Goal: Task Accomplishment & Management: Use online tool/utility

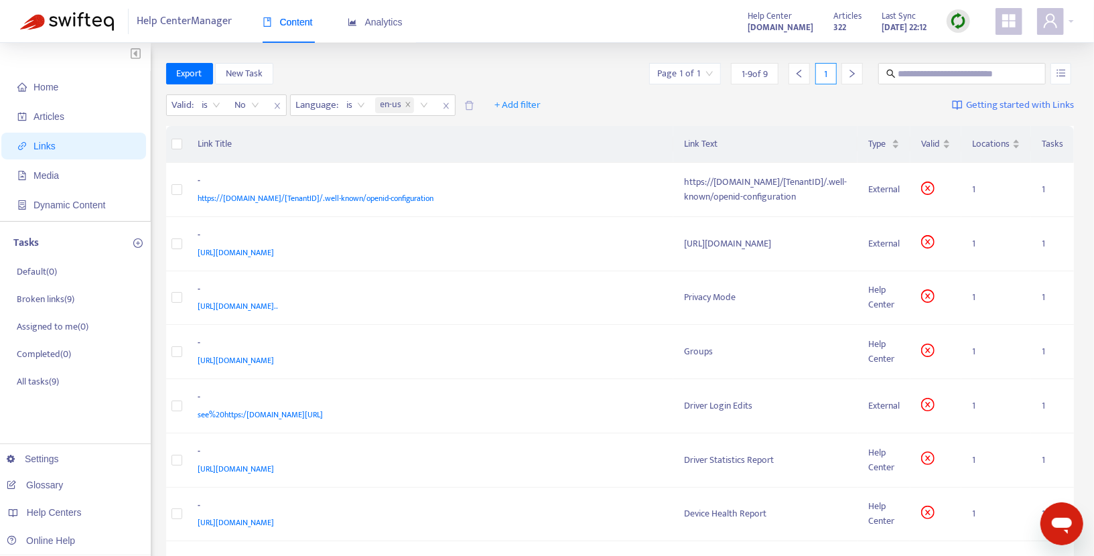
click at [74, 23] on img at bounding box center [67, 21] width 94 height 19
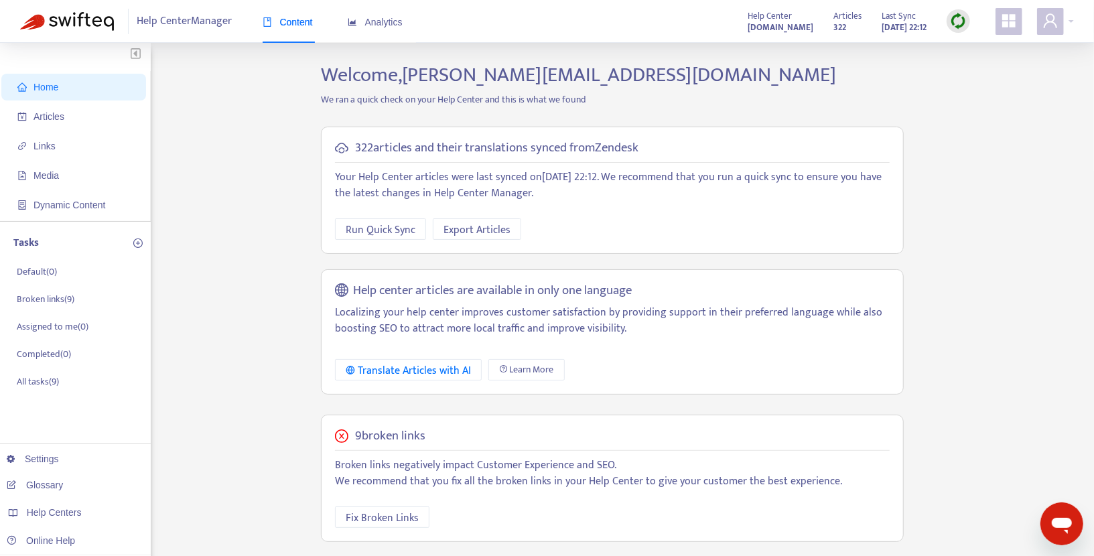
click at [74, 23] on img at bounding box center [67, 21] width 94 height 19
click at [748, 21] on strong "[DOMAIN_NAME]" at bounding box center [781, 27] width 66 height 15
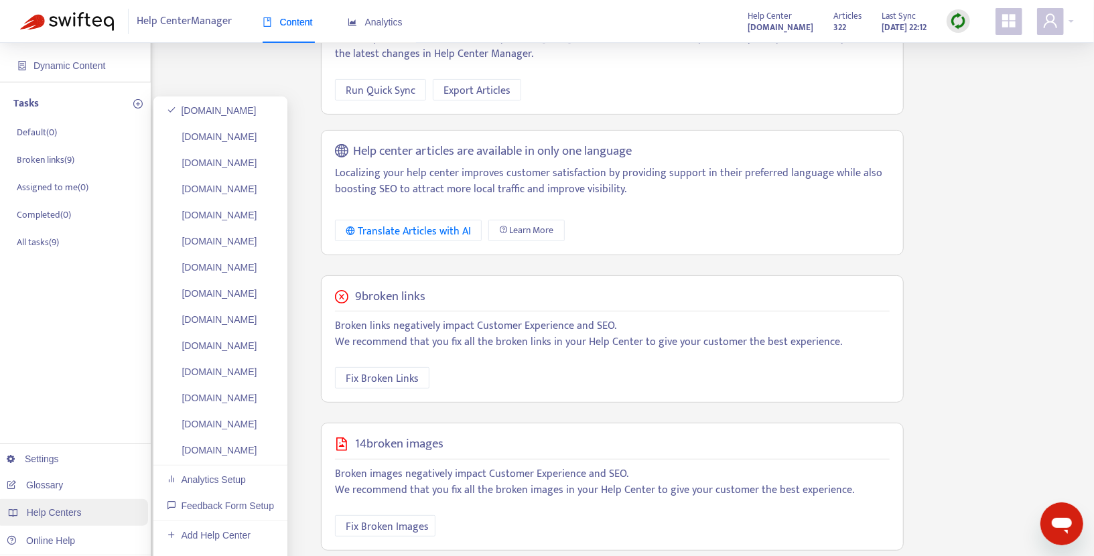
scroll to position [188, 0]
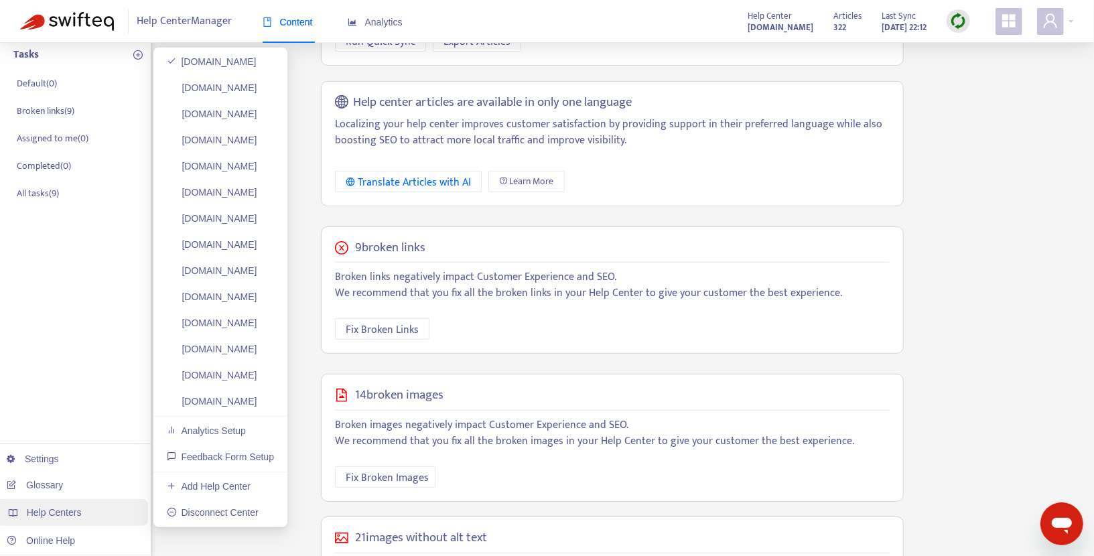
click at [46, 512] on span "Help Centers" at bounding box center [54, 512] width 55 height 11
click at [239, 92] on link "[DOMAIN_NAME]" at bounding box center [212, 87] width 90 height 11
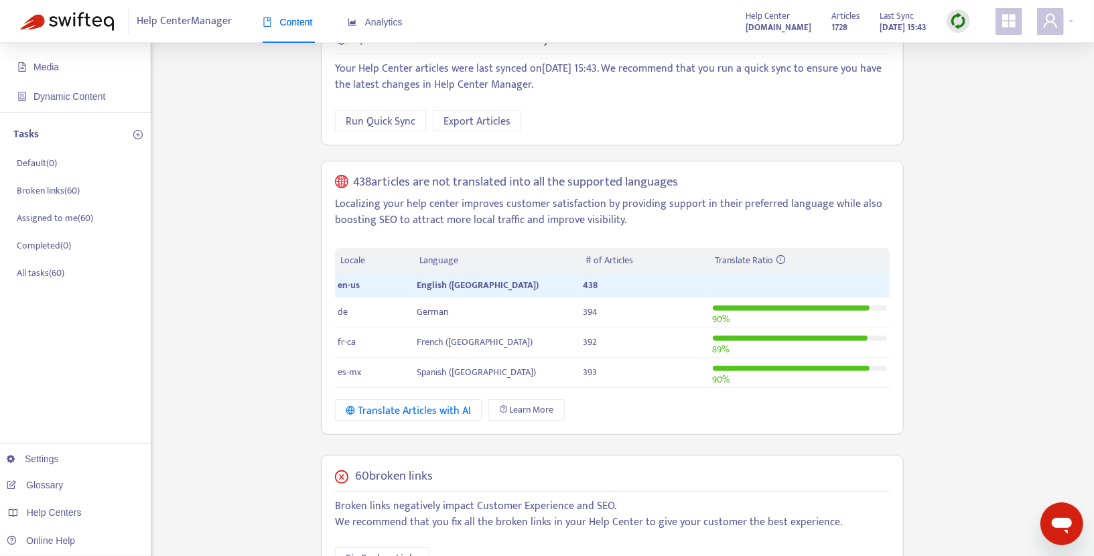
scroll to position [0, 0]
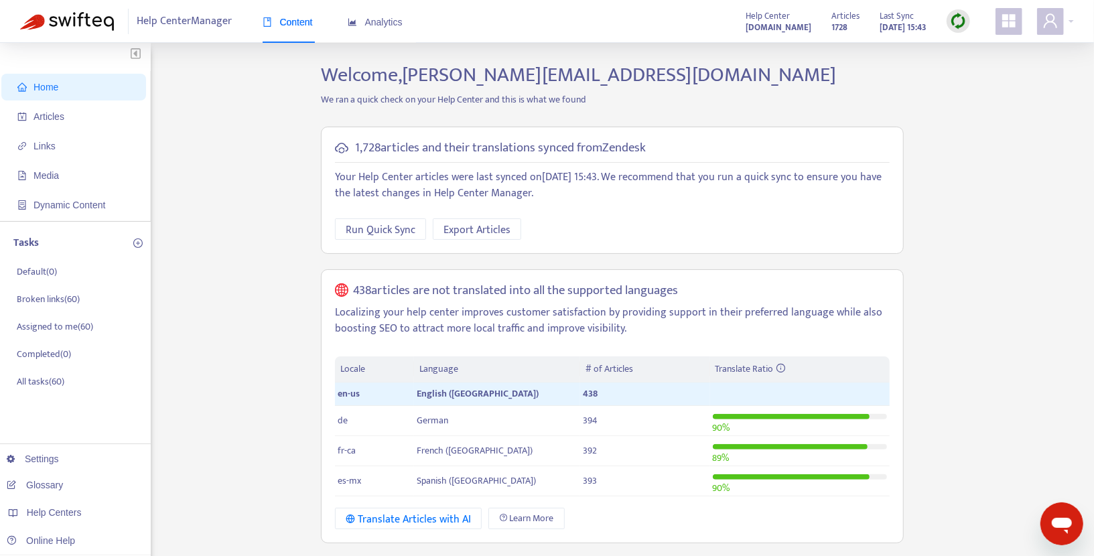
click at [265, 175] on div "Home Articles Links Media Dynamic Content Tasks Default ( 0 ) Broken links ( 60…" at bounding box center [547, 532] width 1054 height 939
click at [50, 150] on span "Links" at bounding box center [45, 146] width 22 height 11
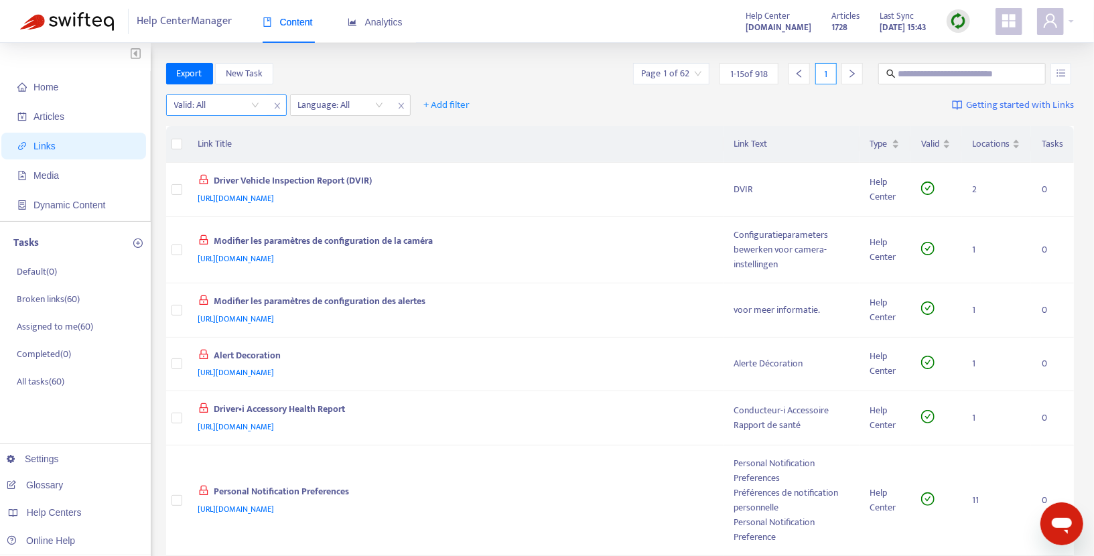
click at [251, 107] on input "search" at bounding box center [216, 105] width 85 height 20
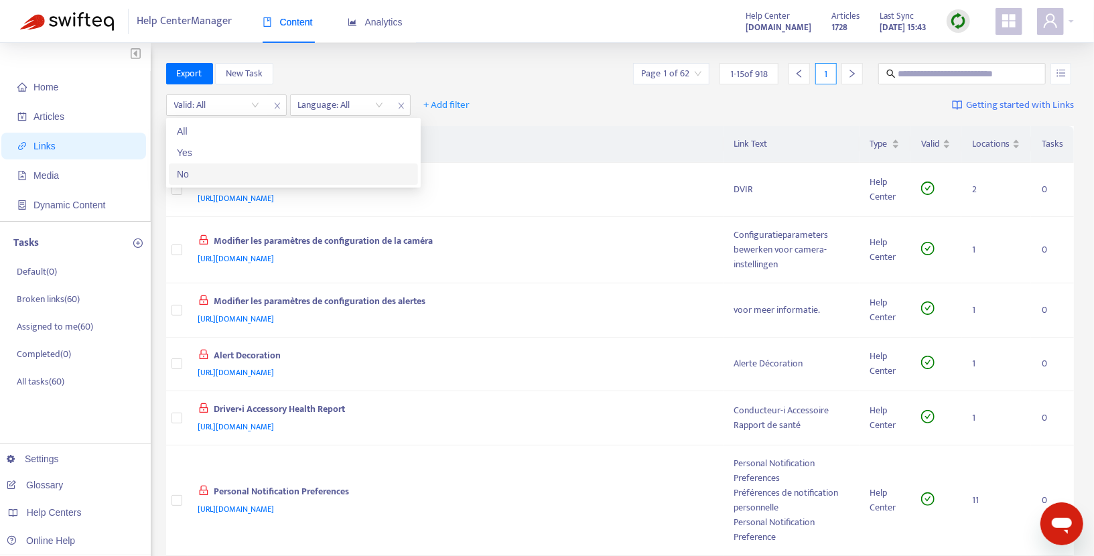
click at [196, 174] on div "No" at bounding box center [293, 174] width 233 height 15
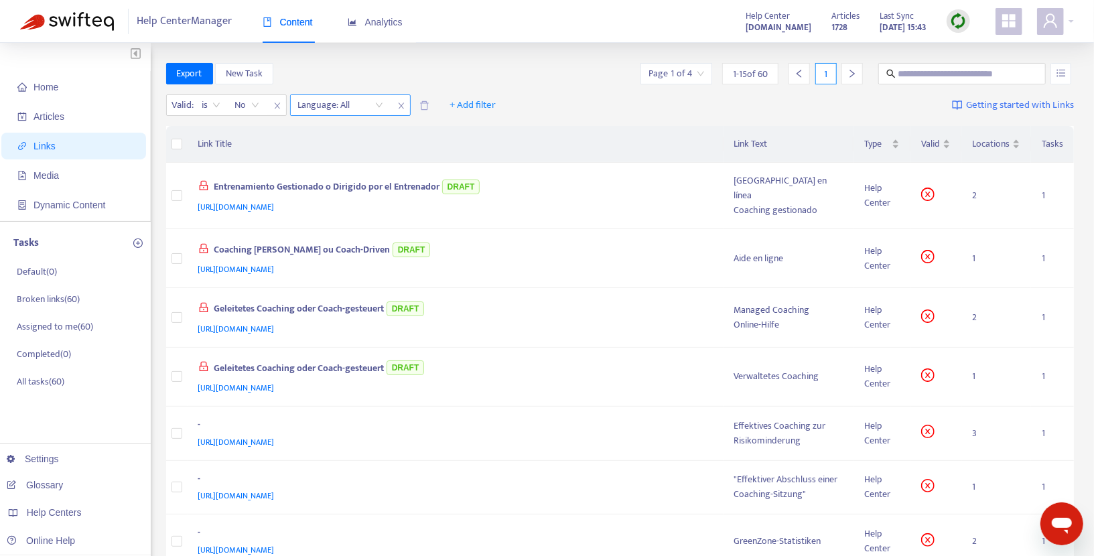
click at [381, 105] on div "Language: All" at bounding box center [341, 105] width 100 height 20
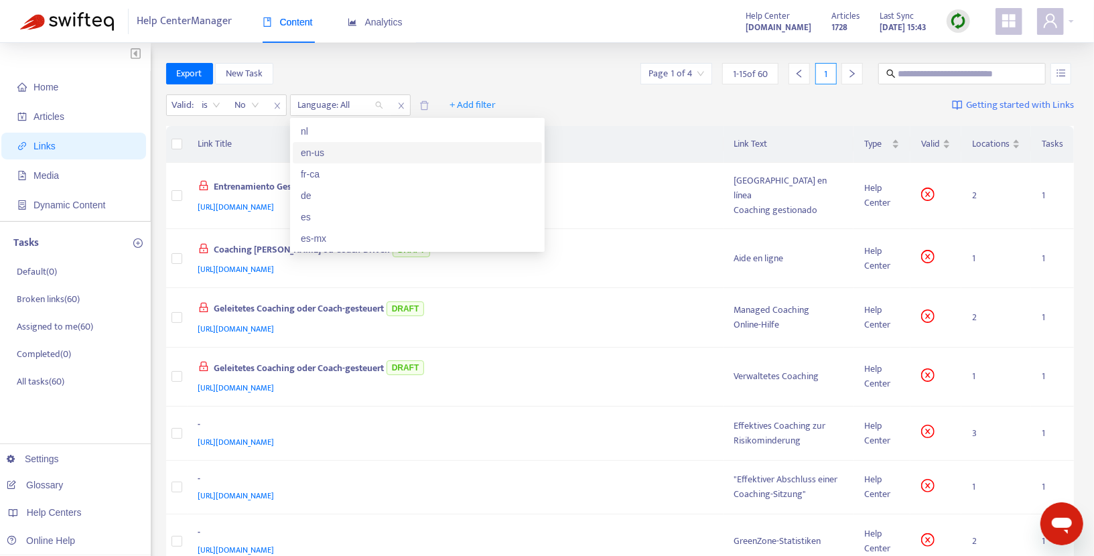
click at [324, 149] on div "en-us" at bounding box center [417, 152] width 233 height 15
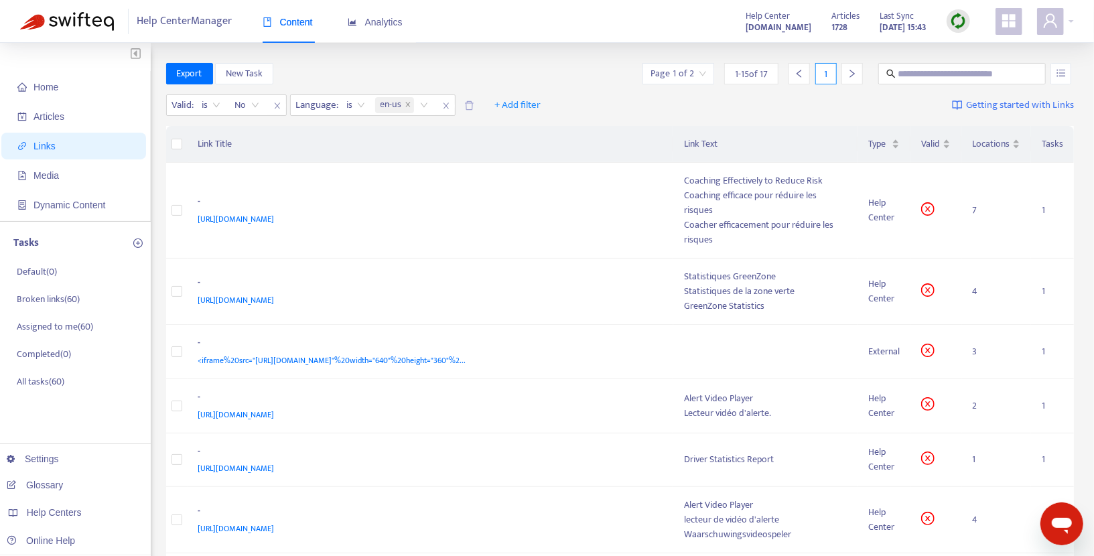
click at [586, 121] on div "Valid : is No Language : is en-us + Add filter Getting started with Links" at bounding box center [620, 108] width 909 height 37
click at [962, 22] on img at bounding box center [958, 21] width 17 height 17
click at [979, 52] on link "Quick Sync" at bounding box center [986, 48] width 57 height 15
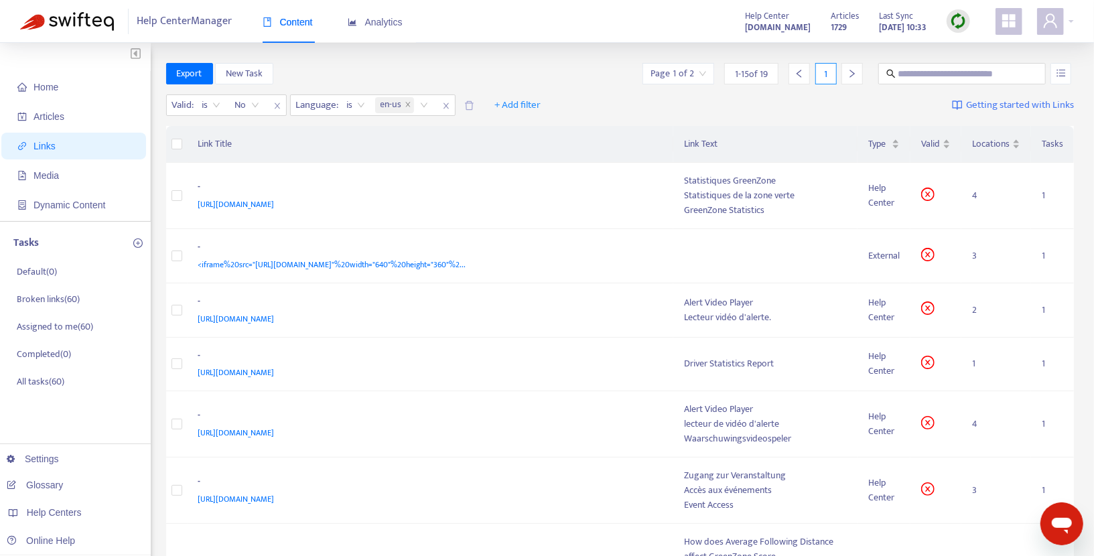
click at [613, 118] on div "Valid : is No Language : is en-us + Add filter Getting started with Links" at bounding box center [620, 108] width 909 height 37
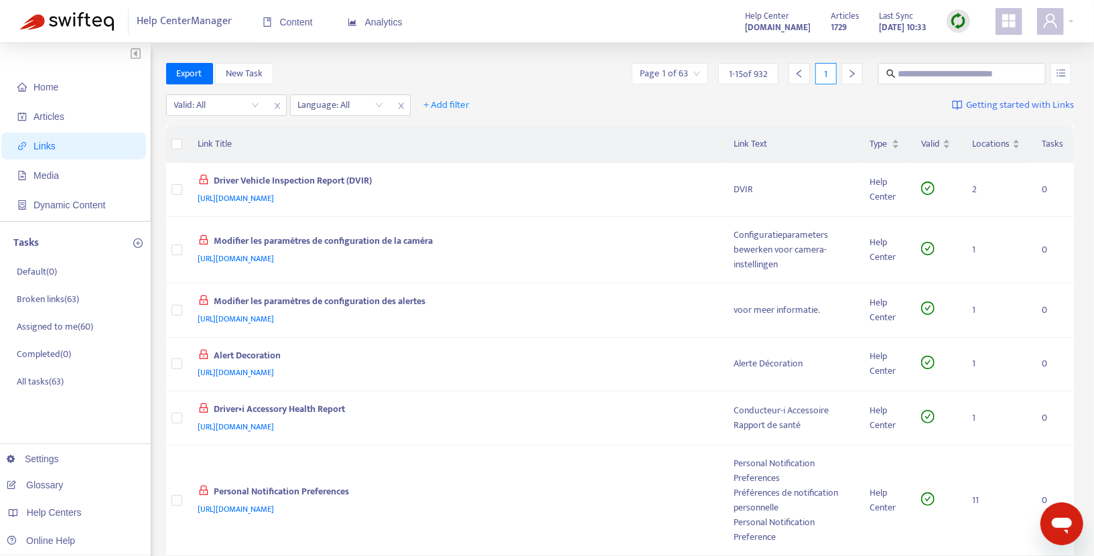
click at [631, 144] on th "Link Title" at bounding box center [456, 144] width 536 height 37
click at [257, 104] on input "search" at bounding box center [216, 105] width 85 height 20
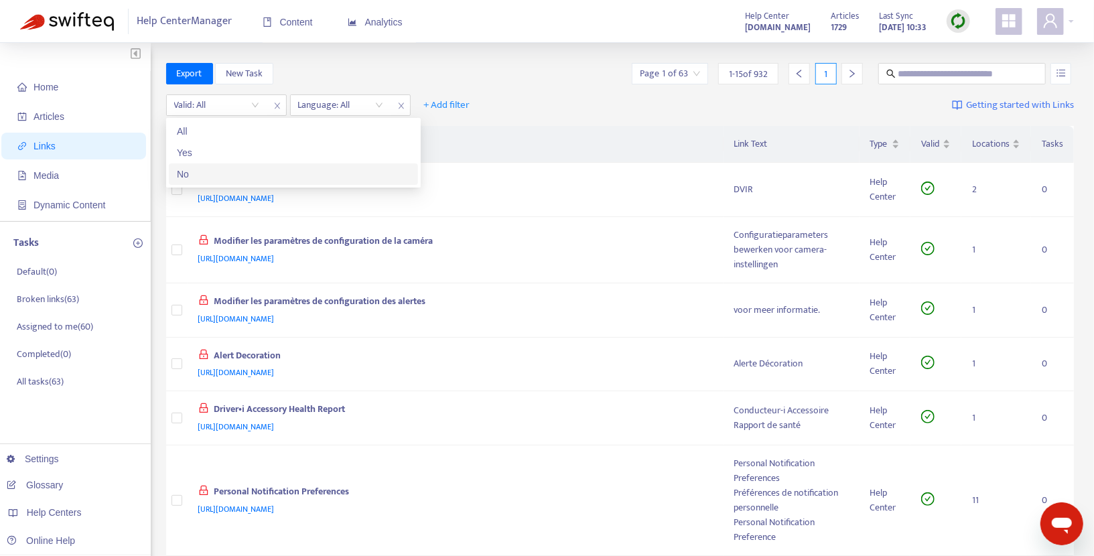
click at [215, 175] on div "No" at bounding box center [293, 174] width 233 height 15
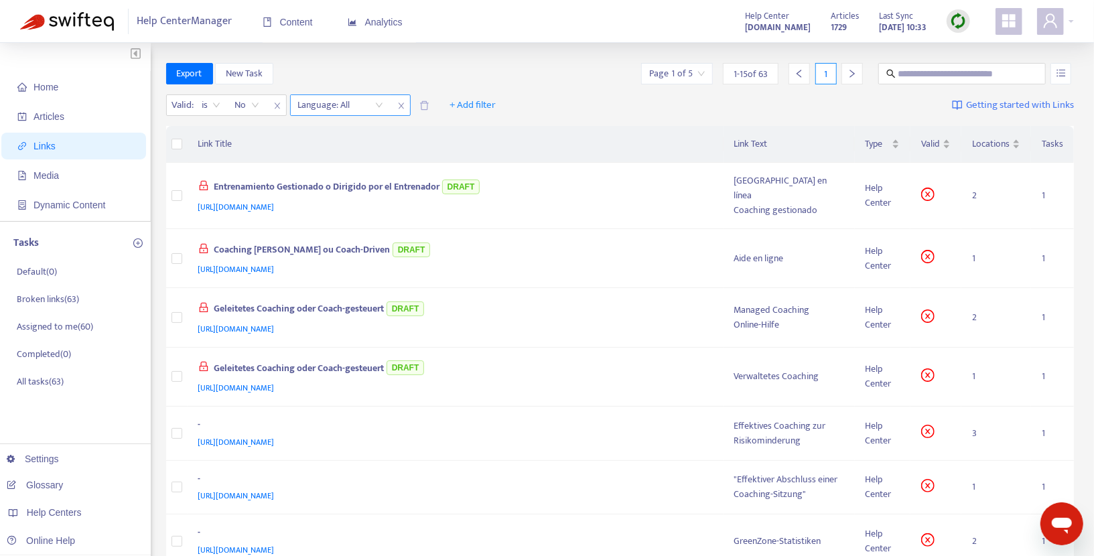
click at [379, 107] on div "Language: All" at bounding box center [341, 105] width 100 height 20
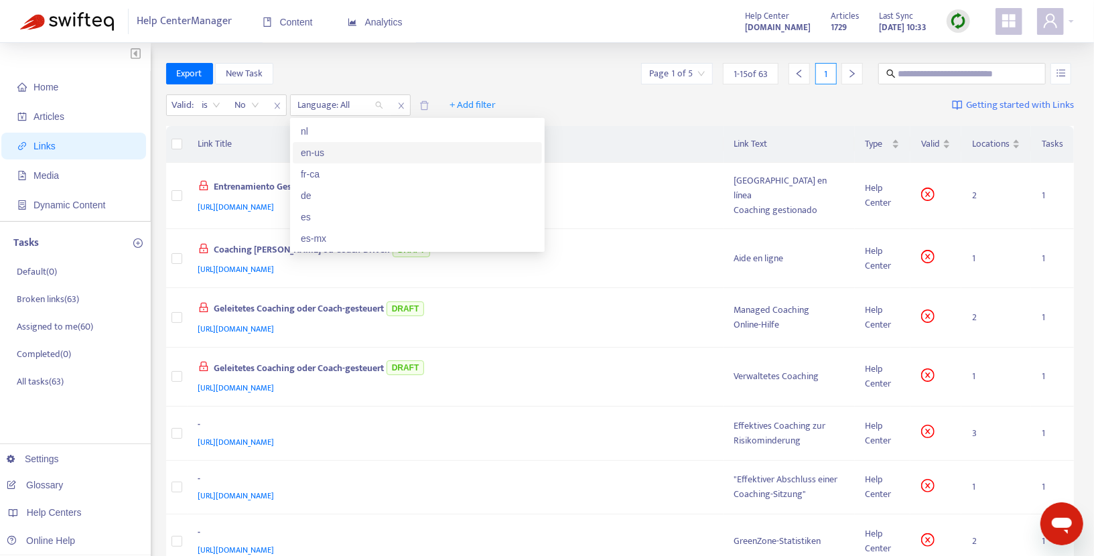
click at [342, 147] on div "en-us" at bounding box center [417, 152] width 233 height 15
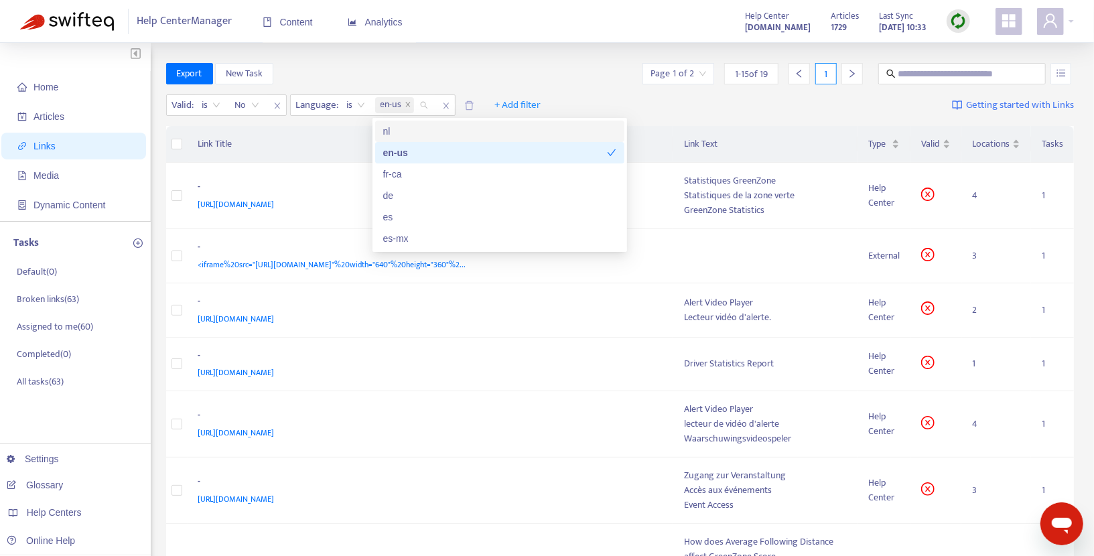
click at [616, 67] on div "Export New Task Page 1 of 2 1 - 15 of 19 1" at bounding box center [620, 73] width 909 height 21
click at [178, 202] on label at bounding box center [177, 195] width 11 height 15
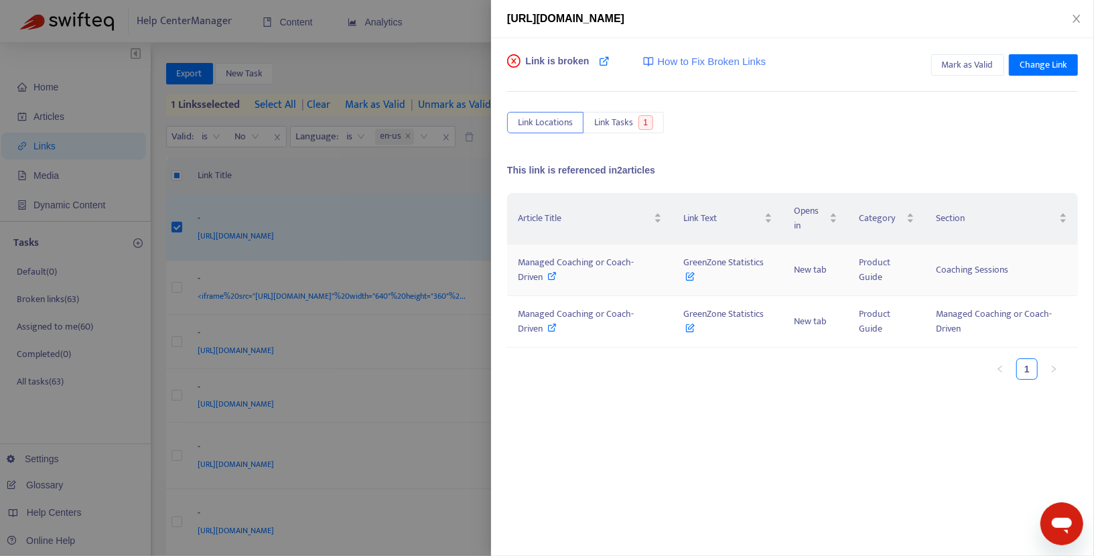
click at [555, 277] on icon at bounding box center [552, 275] width 9 height 9
click at [554, 278] on icon at bounding box center [552, 275] width 9 height 9
click at [552, 275] on icon at bounding box center [552, 275] width 9 height 9
click at [551, 324] on icon at bounding box center [552, 327] width 9 height 9
click at [1053, 58] on span "Change Link" at bounding box center [1044, 65] width 48 height 15
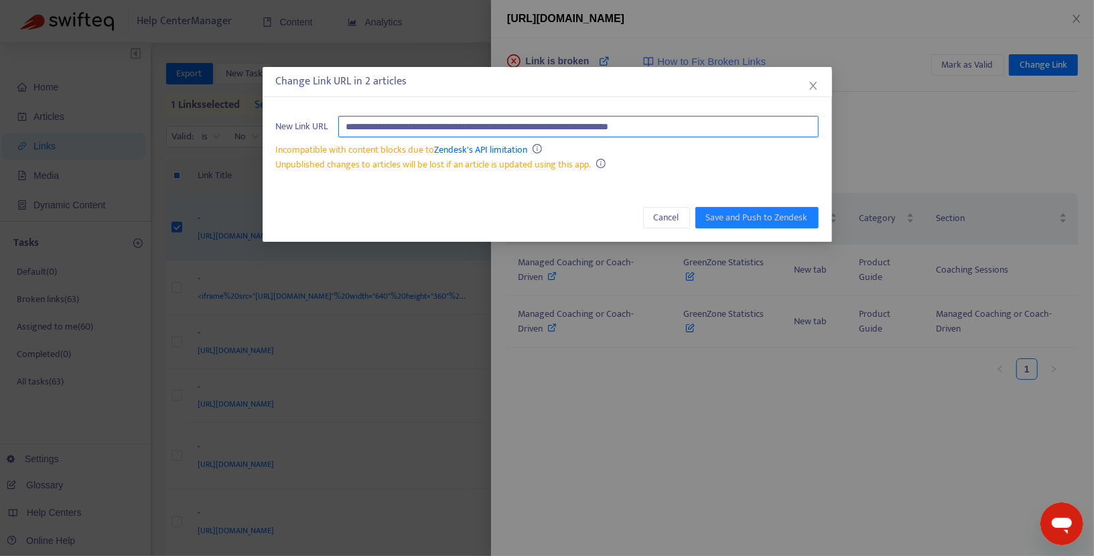
click at [726, 130] on input "**********" at bounding box center [578, 126] width 481 height 21
paste input "text"
type input "**********"
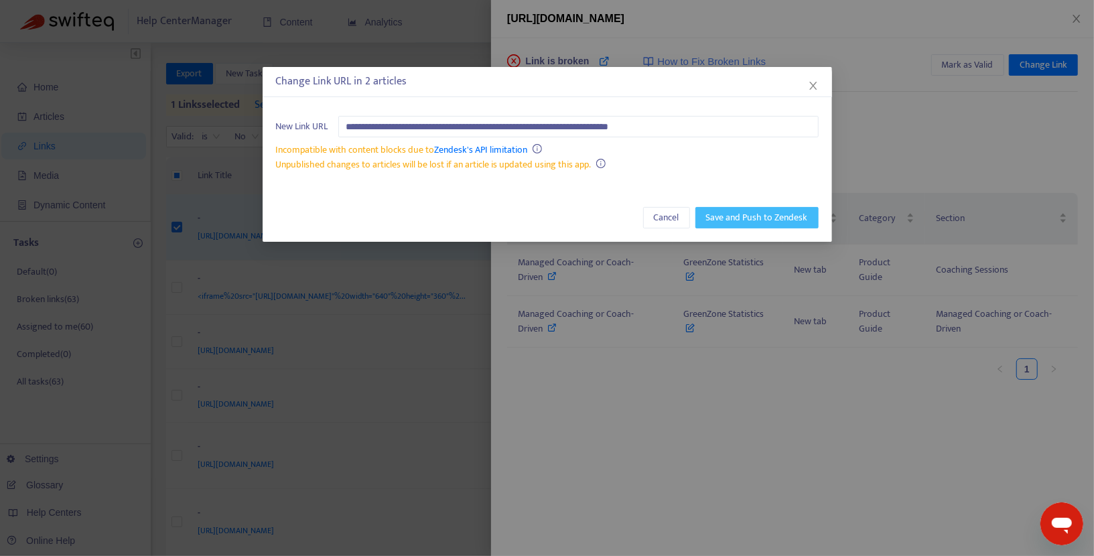
click at [751, 219] on span "Save and Push to Zendesk" at bounding box center [757, 217] width 102 height 15
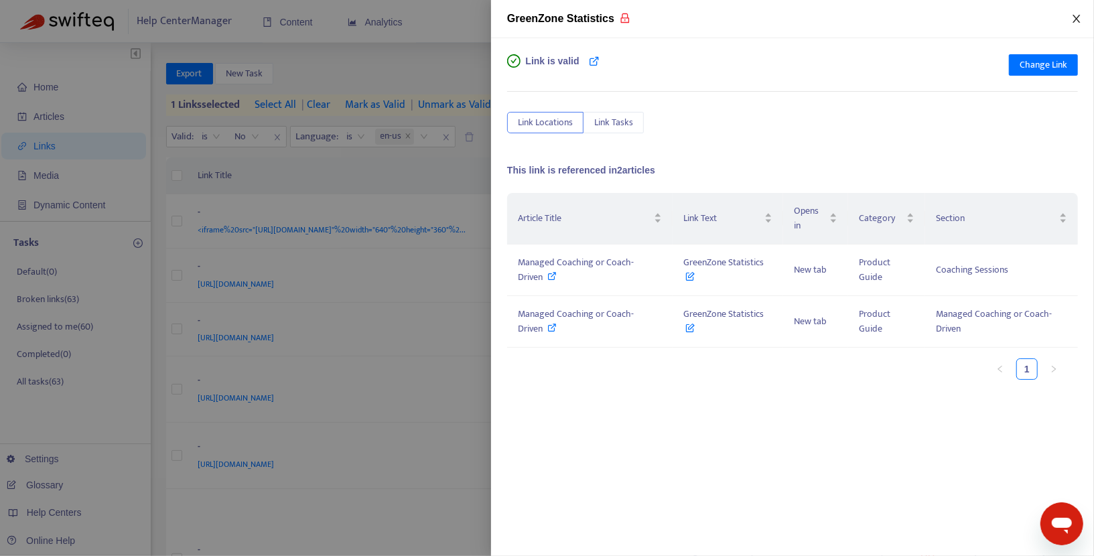
click at [1079, 15] on icon "close" at bounding box center [1076, 19] width 7 height 8
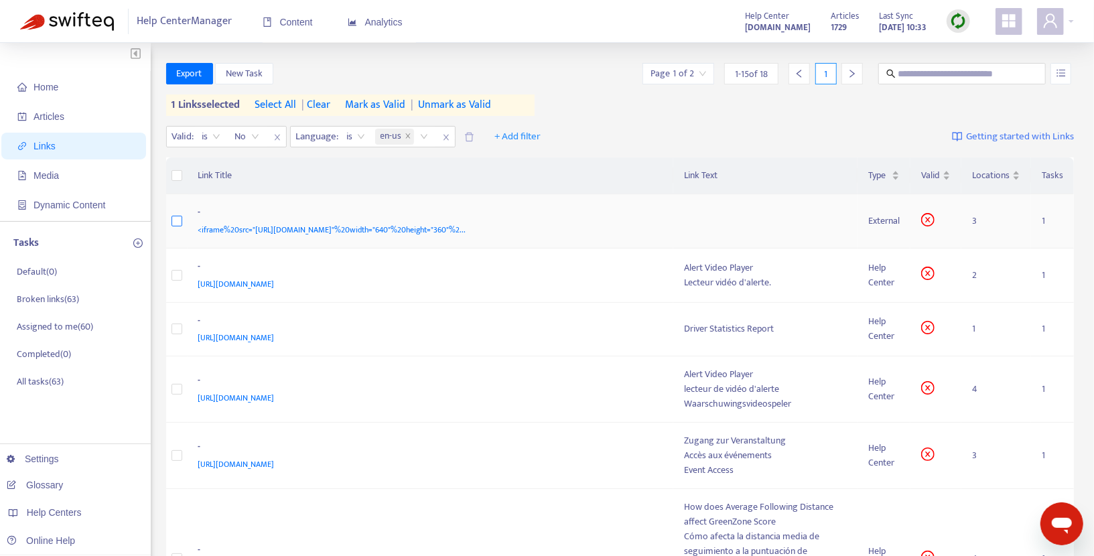
click at [174, 228] on td at bounding box center [176, 221] width 21 height 54
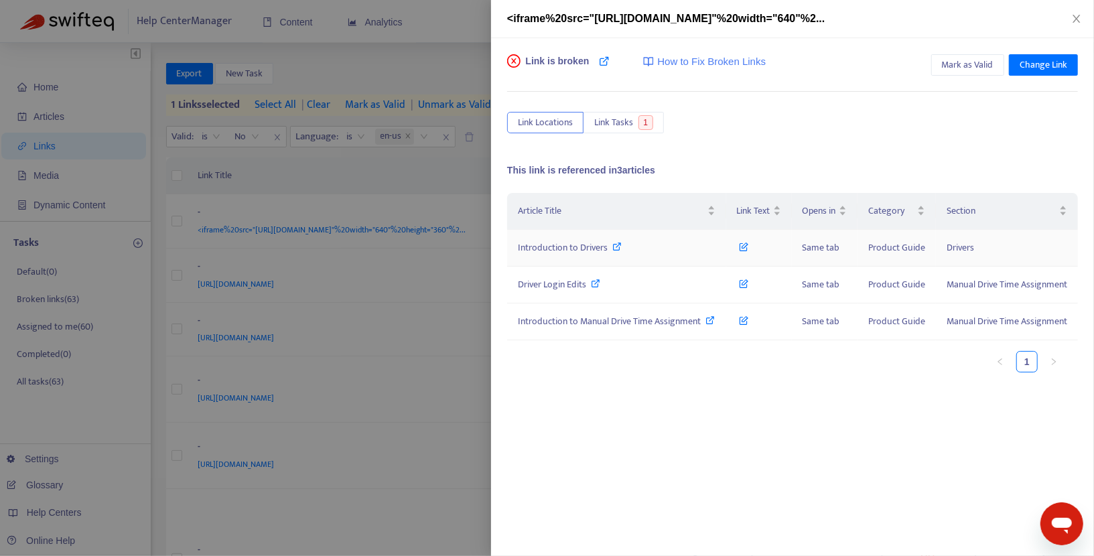
click at [618, 251] on icon at bounding box center [617, 246] width 9 height 9
click at [969, 49] on div "Link is broken How to Fix Broken Links Mark as Valid Change Link Link Locations…" at bounding box center [792, 297] width 603 height 518
click at [968, 60] on span "Mark as Valid" at bounding box center [968, 65] width 52 height 15
click at [1078, 20] on icon "close" at bounding box center [1076, 19] width 7 height 8
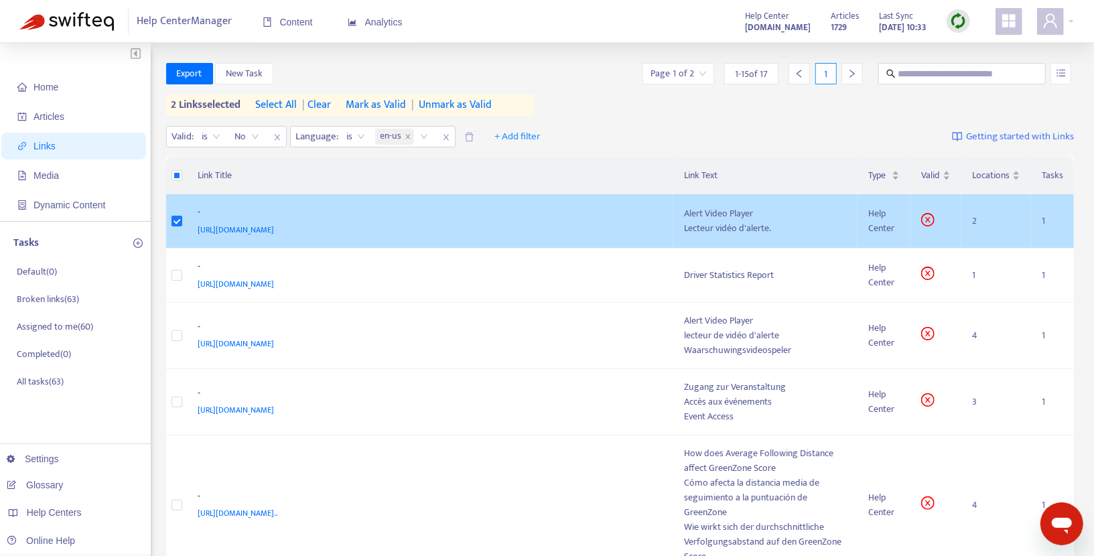
click at [511, 208] on div "-" at bounding box center [428, 213] width 460 height 17
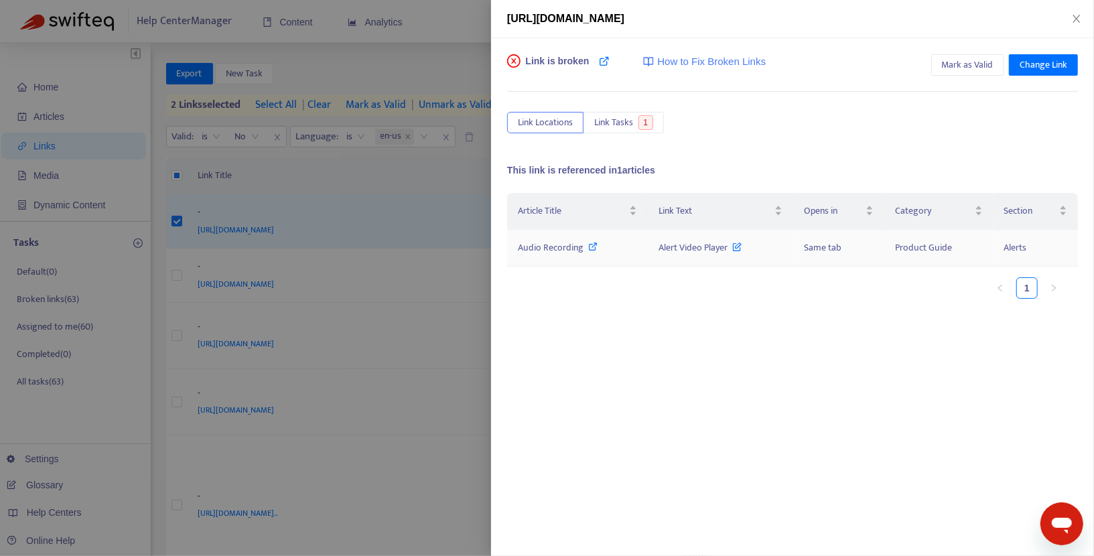
click at [589, 247] on icon at bounding box center [593, 246] width 9 height 9
click at [1031, 61] on span "Change Link" at bounding box center [1044, 65] width 48 height 15
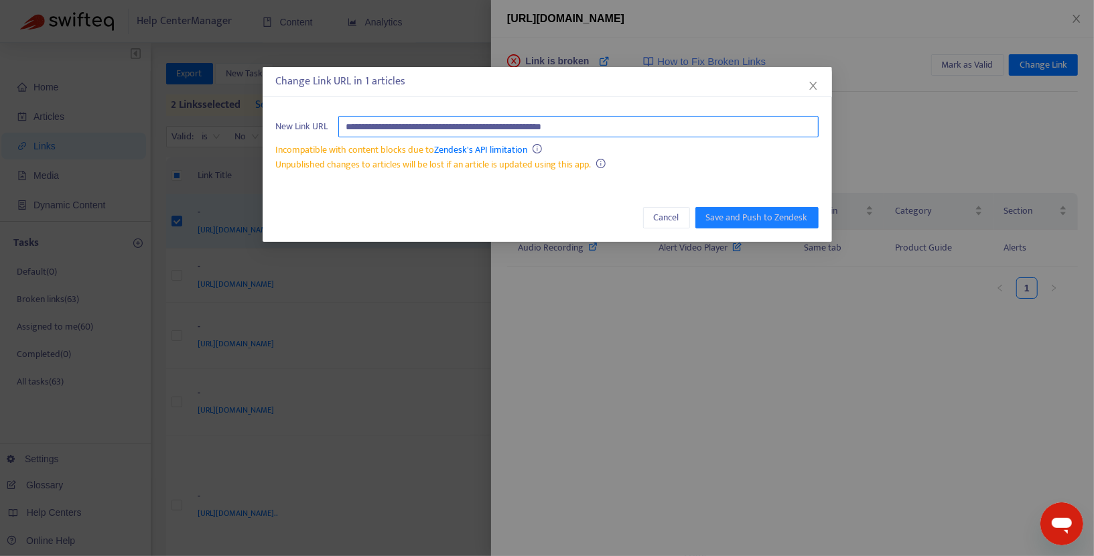
click at [642, 131] on input "**********" at bounding box center [578, 126] width 481 height 21
paste input "**********"
type input "**********"
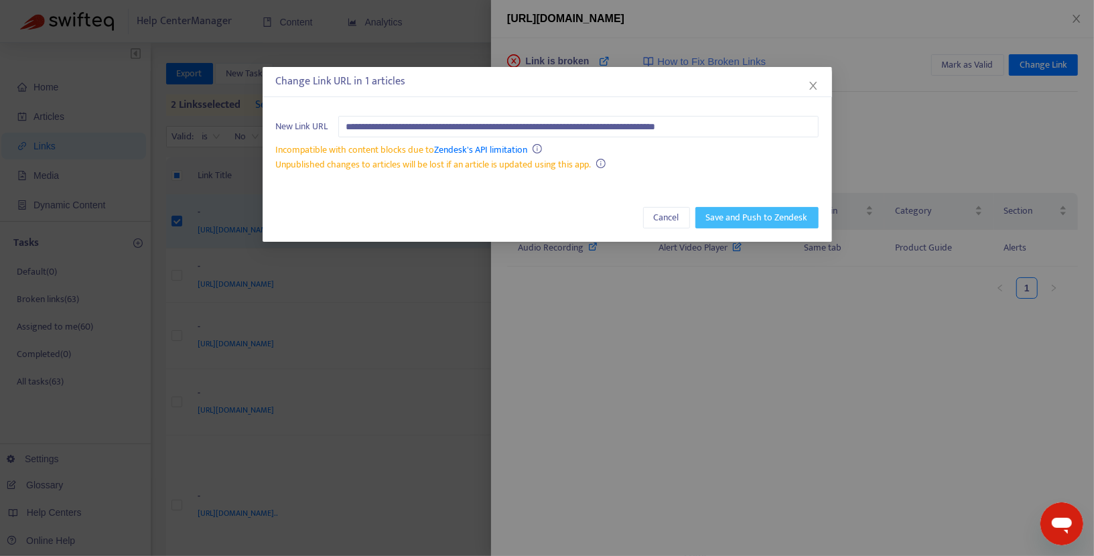
click at [730, 215] on span "Save and Push to Zendesk" at bounding box center [757, 217] width 102 height 15
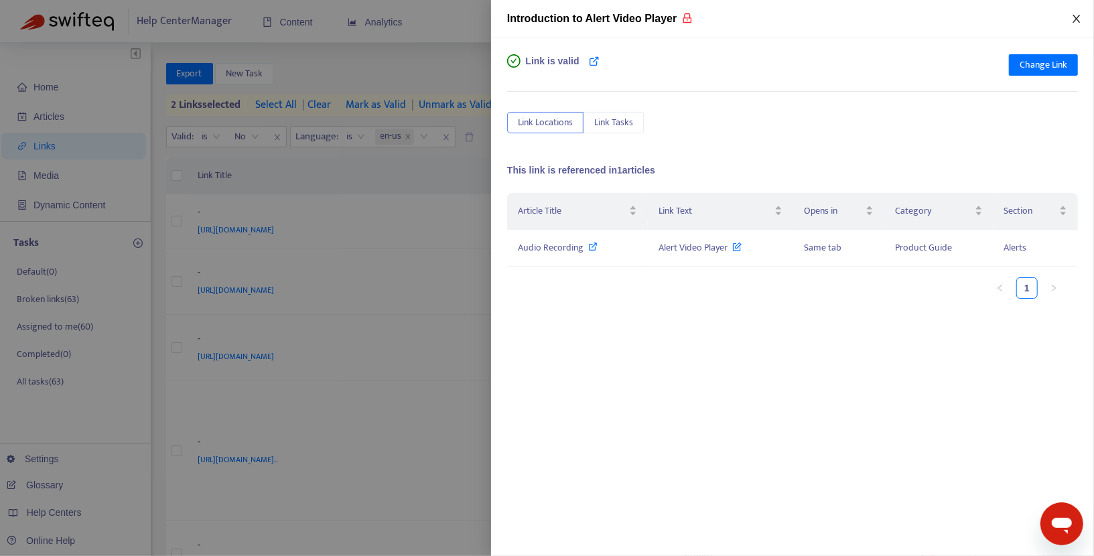
click at [1082, 17] on icon "close" at bounding box center [1077, 18] width 11 height 11
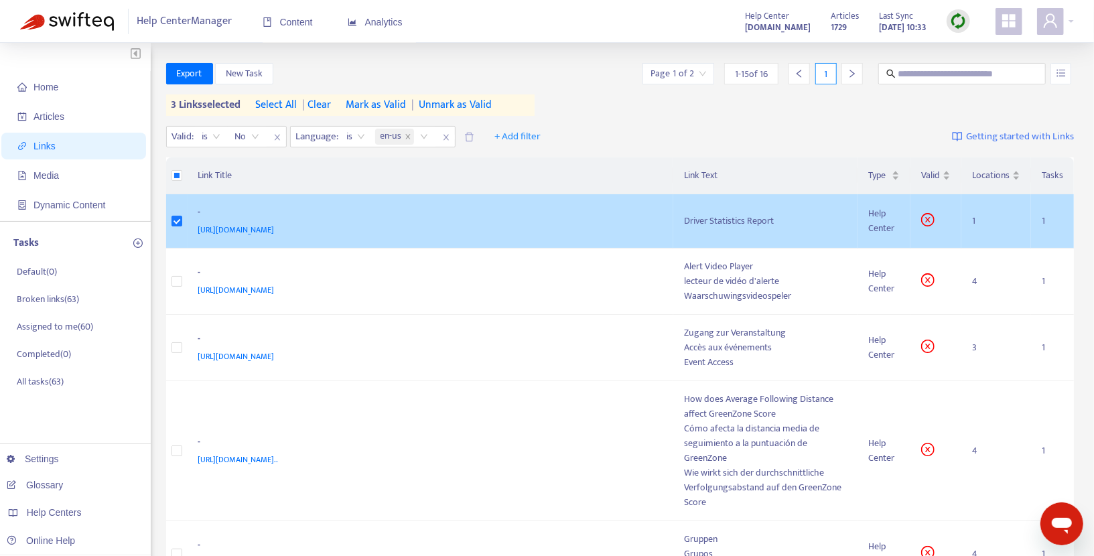
click at [607, 231] on div "https://help.netradyne.com/hc/en-us/articles/14835333465241-Driver-Statistics-R…" at bounding box center [428, 230] width 460 height 15
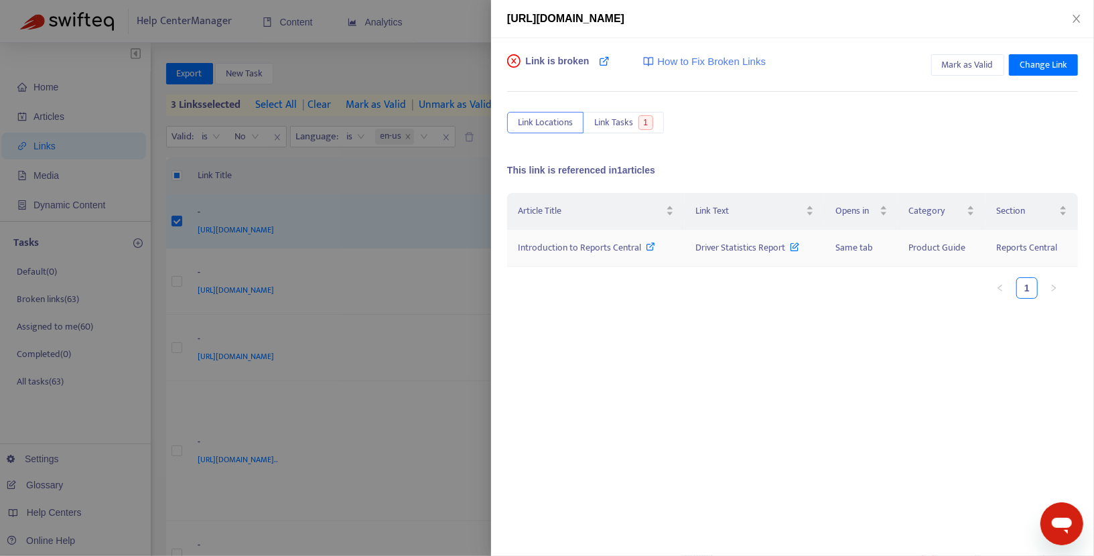
click at [650, 245] on icon at bounding box center [651, 246] width 9 height 9
click at [1073, 25] on div "https://help.netradyne.com/hc/en-us/articles/14835333465241-Driver-Statistics-R…" at bounding box center [792, 19] width 571 height 16
click at [1076, 21] on icon "close" at bounding box center [1077, 18] width 11 height 11
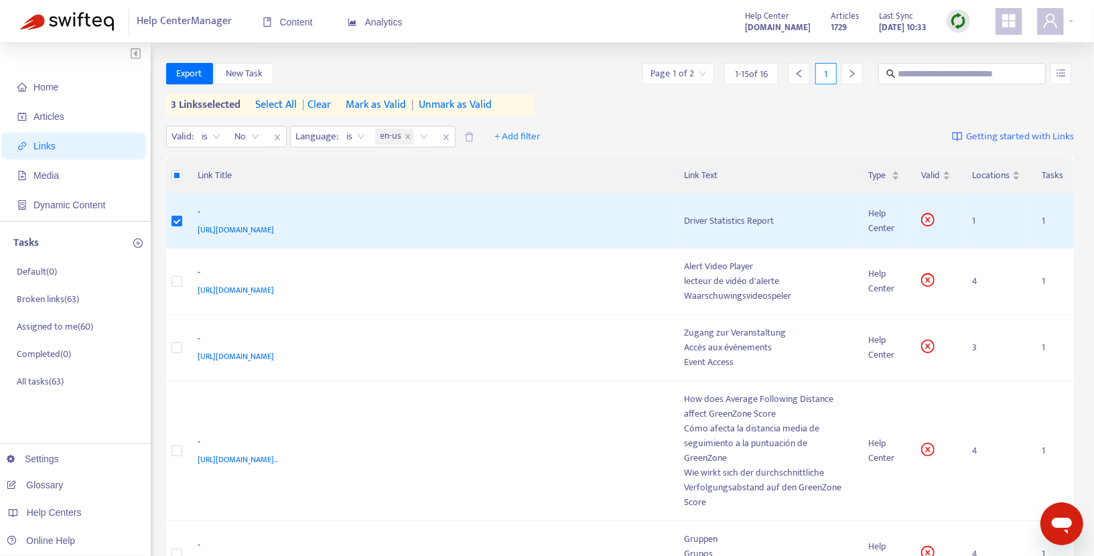
click at [958, 22] on img at bounding box center [958, 21] width 17 height 17
click at [968, 44] on link "Quick Sync" at bounding box center [986, 48] width 57 height 15
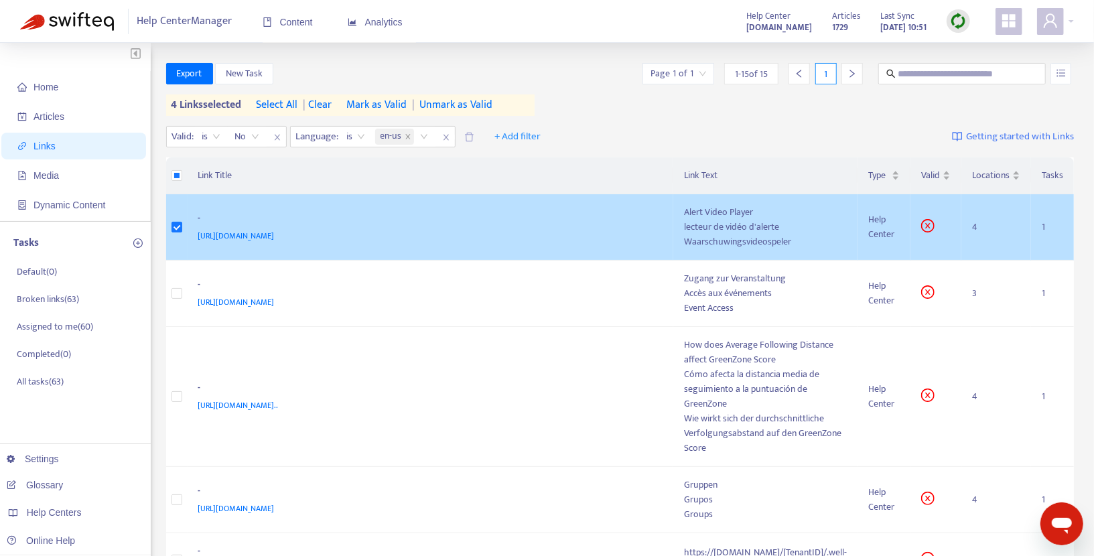
click at [708, 229] on div "lecteur de vidéo d'alerte" at bounding box center [765, 227] width 163 height 15
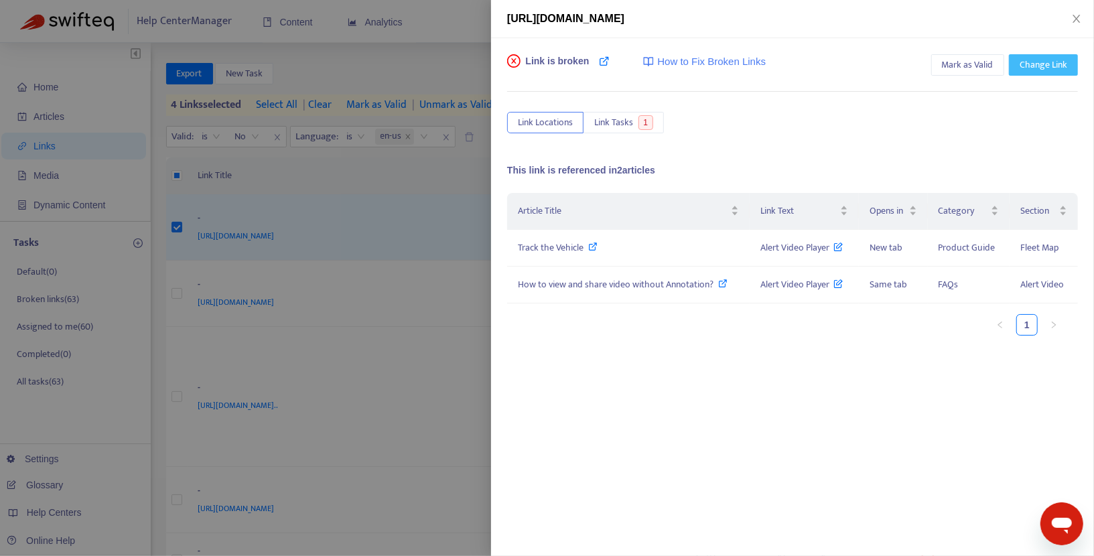
click at [1035, 69] on span "Change Link" at bounding box center [1044, 65] width 48 height 15
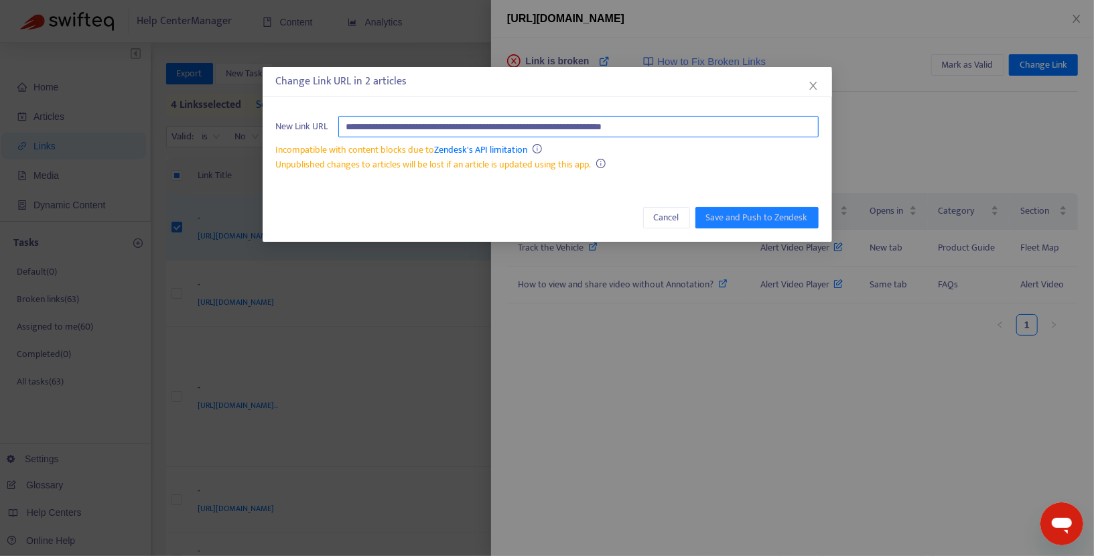
click at [732, 125] on input "**********" at bounding box center [578, 126] width 481 height 21
paste input "**********"
type input "**********"
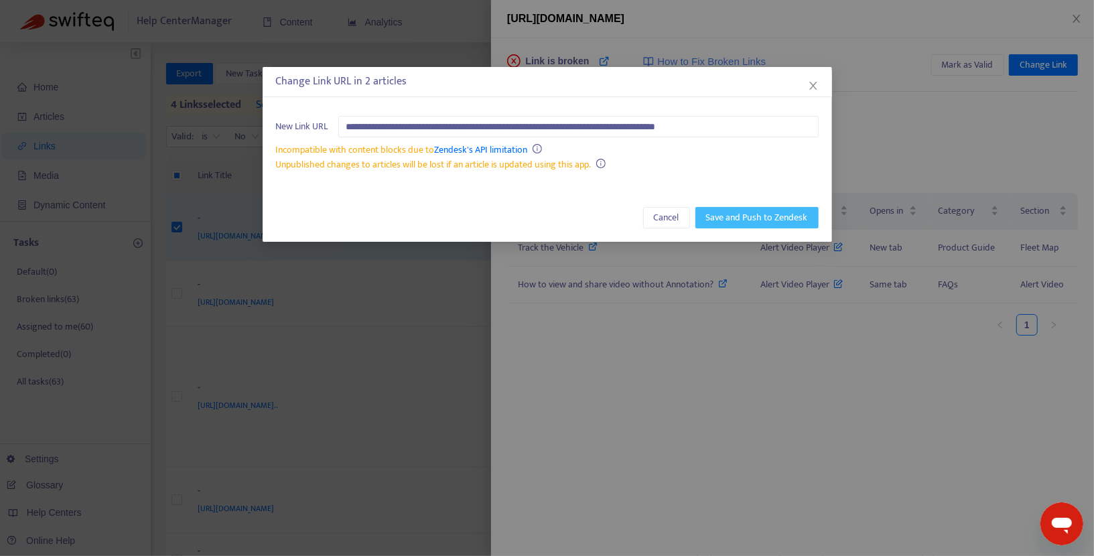
click at [751, 216] on span "Save and Push to Zendesk" at bounding box center [757, 217] width 102 height 15
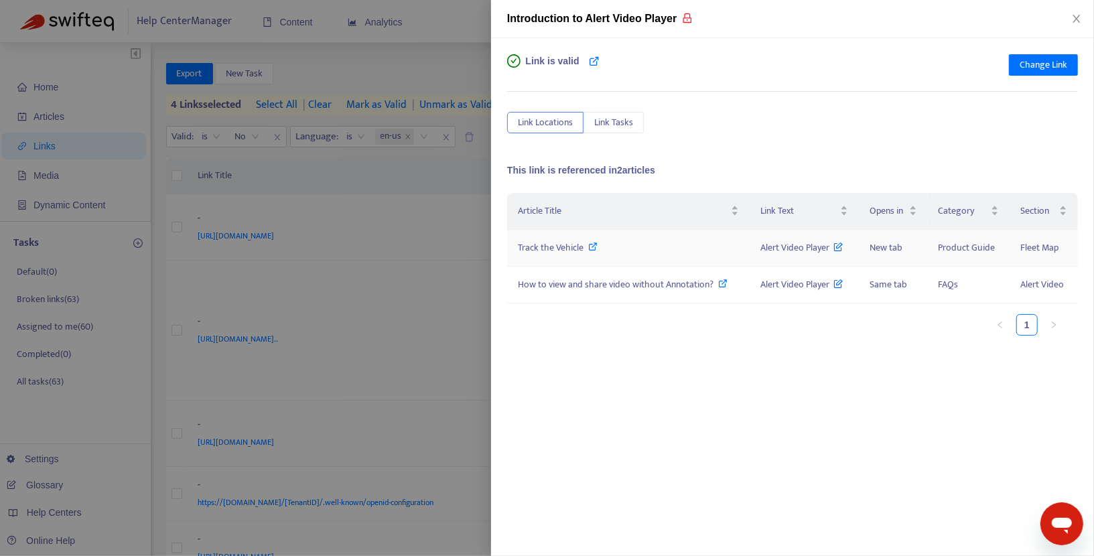
click at [596, 247] on icon at bounding box center [593, 246] width 9 height 9
click at [725, 283] on icon at bounding box center [723, 283] width 9 height 9
click at [1080, 18] on icon "close" at bounding box center [1077, 18] width 11 height 11
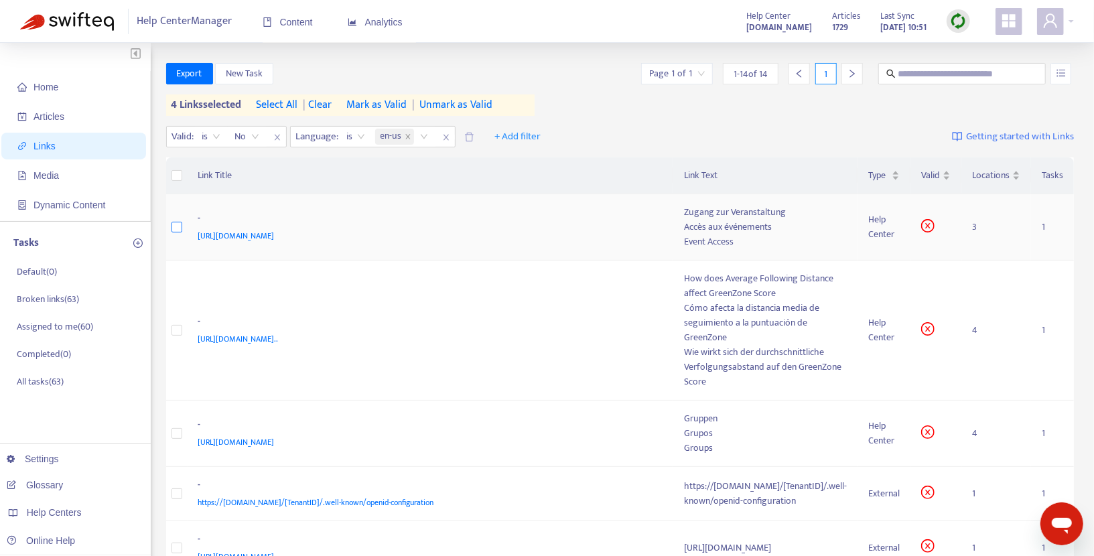
click at [176, 234] on td at bounding box center [176, 227] width 21 height 66
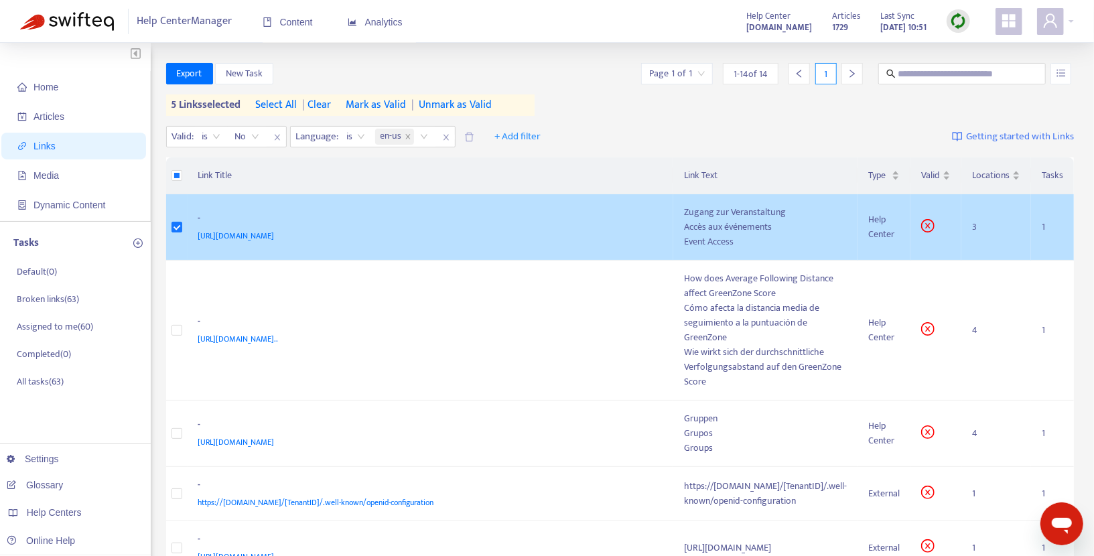
click at [684, 227] on div "Accès aux événements" at bounding box center [765, 227] width 163 height 15
click at [586, 229] on div "https://help.netradyne.com/hc/en-us/sections/360008372974-Event-Access" at bounding box center [428, 236] width 460 height 15
click at [546, 212] on div "-" at bounding box center [428, 219] width 460 height 17
click at [684, 226] on div "Accès aux événements" at bounding box center [765, 227] width 163 height 15
click at [553, 242] on div "https://help.netradyne.com/hc/en-us/sections/360008372974-Event-Access" at bounding box center [428, 236] width 460 height 15
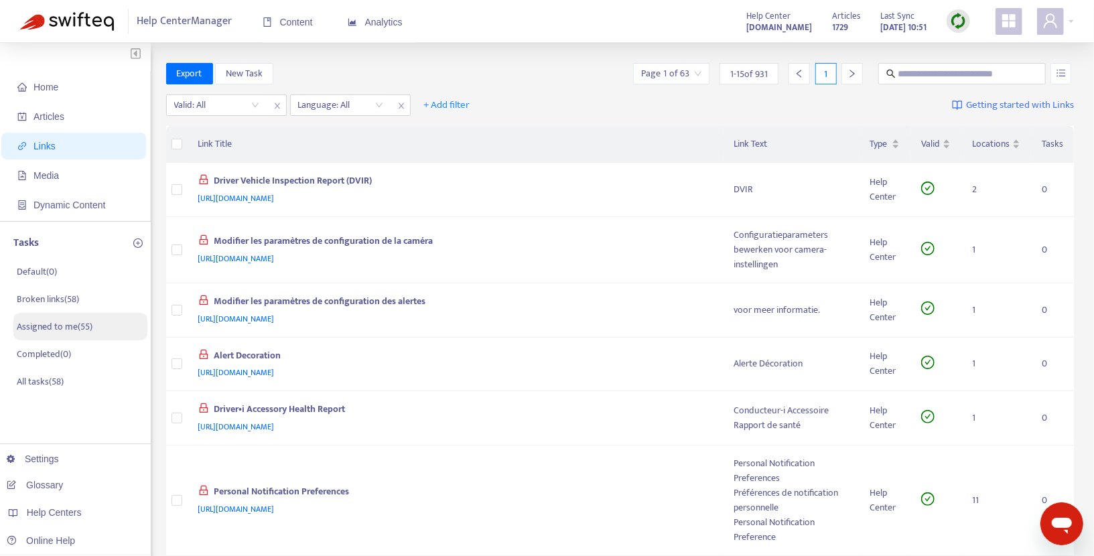
click at [61, 330] on p "Assigned to me ( 55 )" at bounding box center [55, 327] width 76 height 14
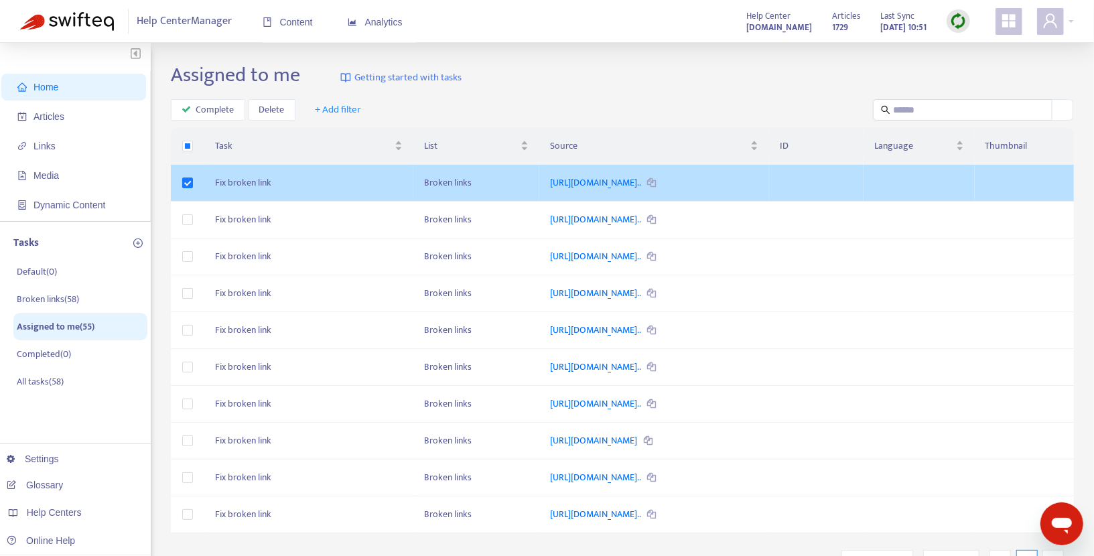
click at [295, 181] on td "Fix broken link" at bounding box center [308, 183] width 209 height 37
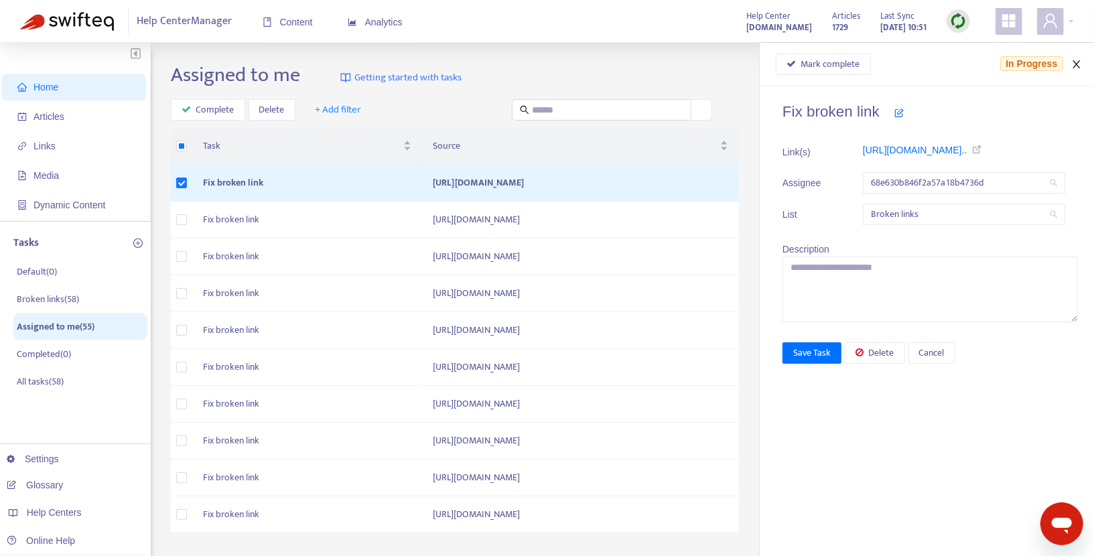
click at [1068, 64] on button "Close" at bounding box center [1077, 64] width 19 height 13
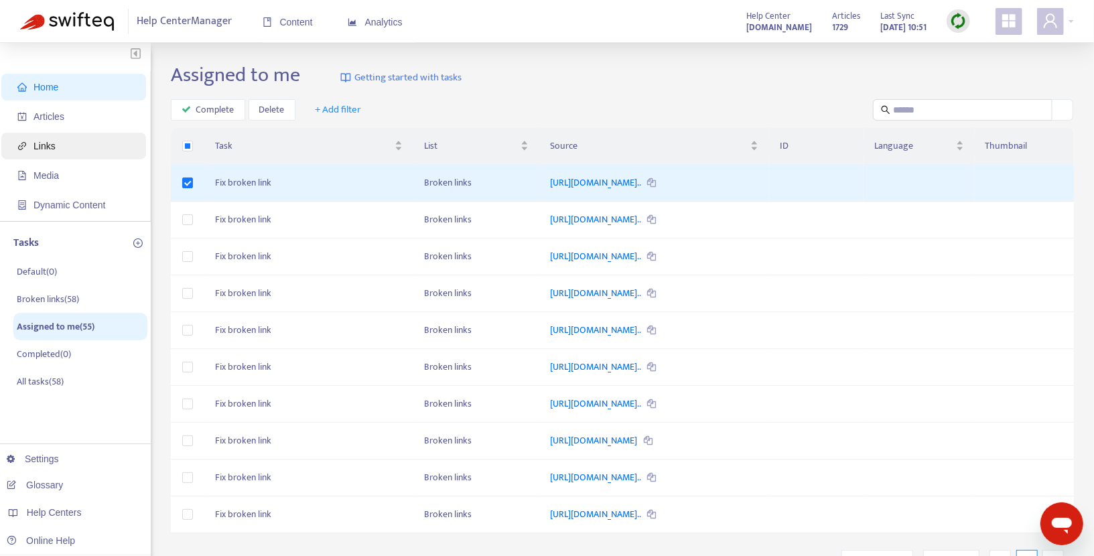
click at [48, 139] on span "Links" at bounding box center [76, 146] width 118 height 27
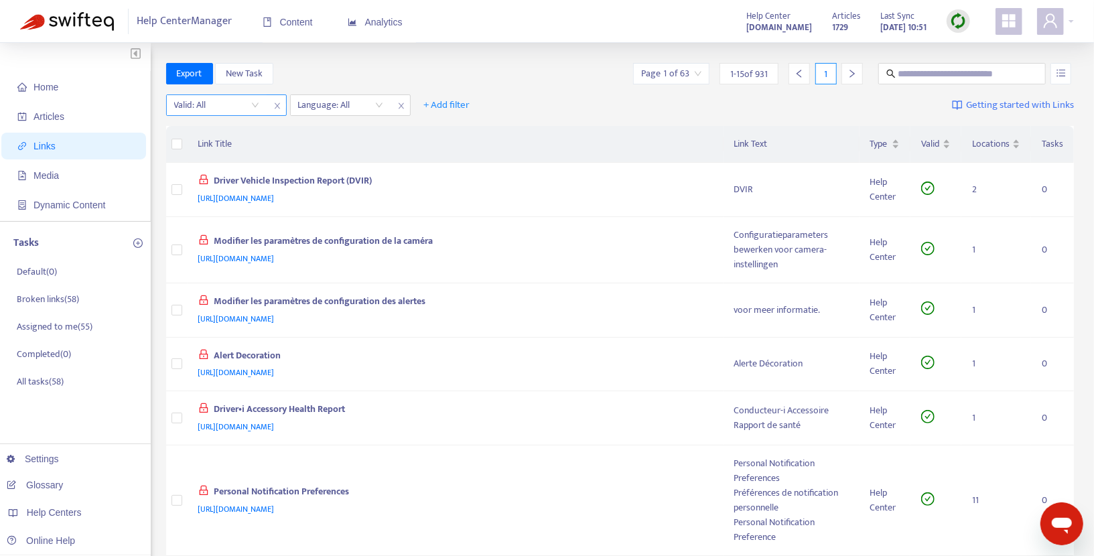
click at [256, 102] on input "search" at bounding box center [216, 105] width 85 height 20
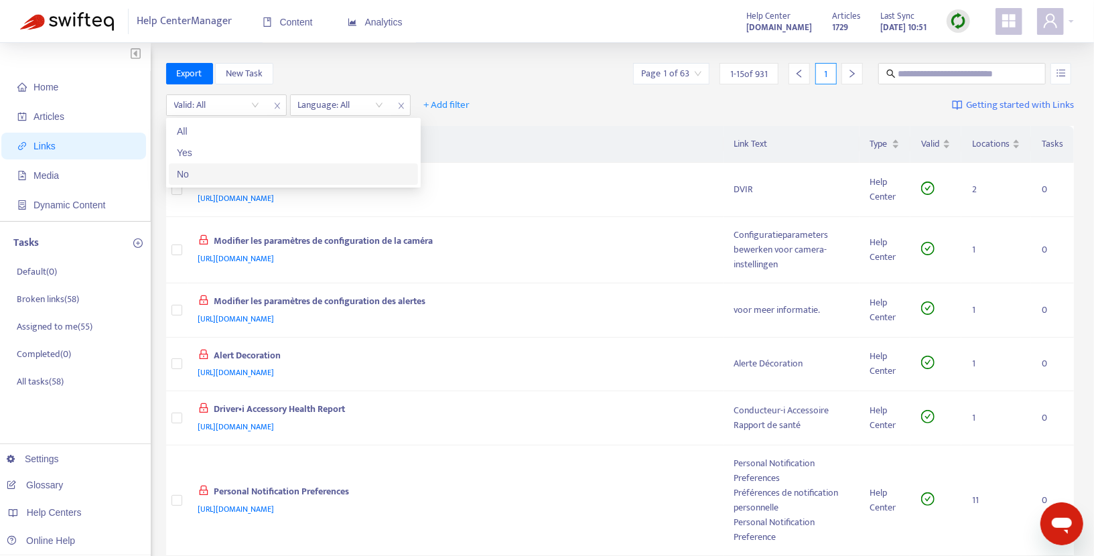
click at [204, 170] on div "No" at bounding box center [293, 174] width 233 height 15
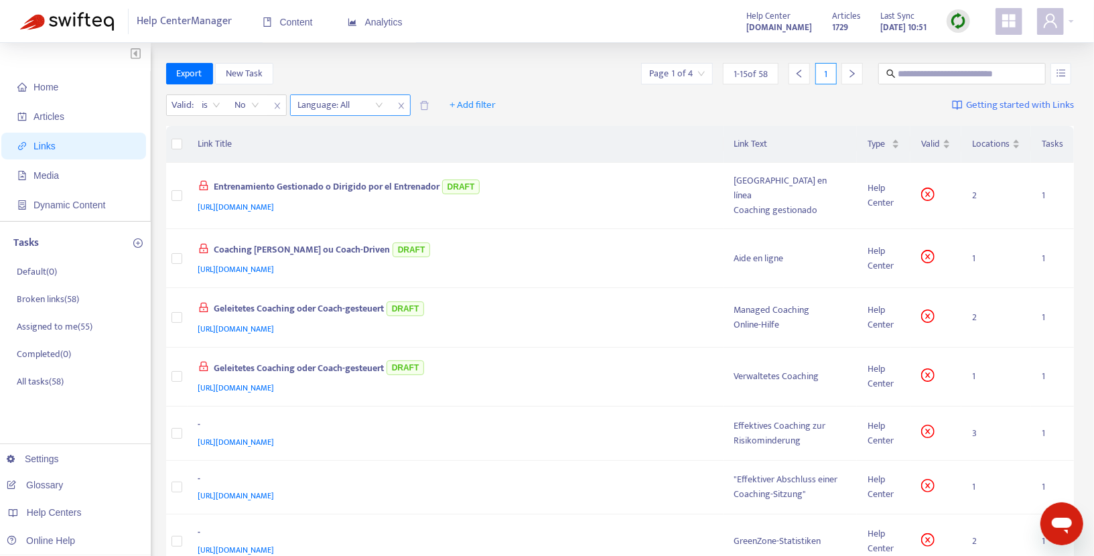
click at [379, 104] on div "Language: All" at bounding box center [341, 105] width 100 height 20
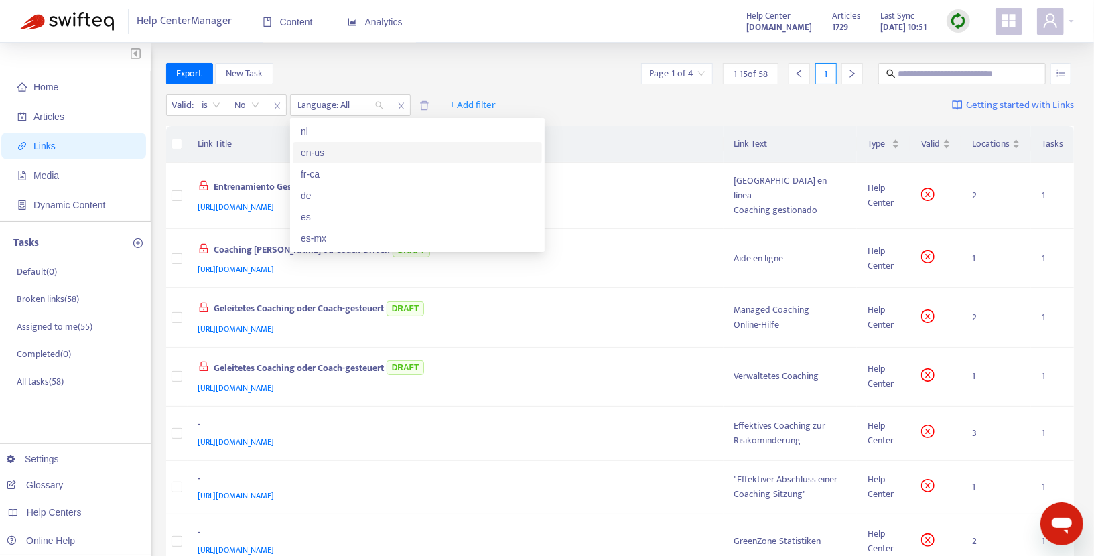
click at [328, 157] on div "en-us" at bounding box center [417, 152] width 233 height 15
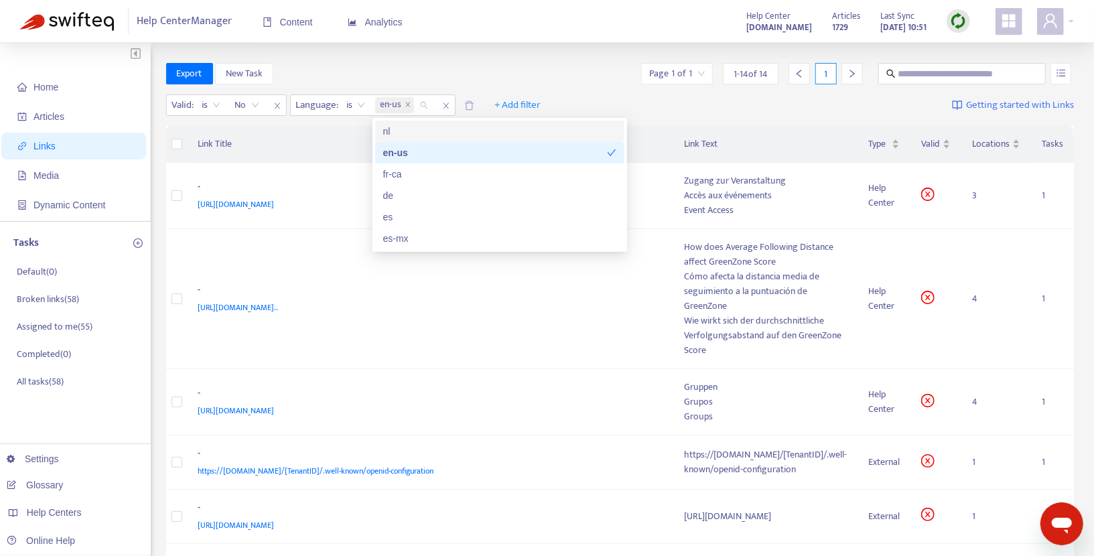
click at [600, 72] on div "Export New Task Page 1 of 1 1 - 14 of 14 1" at bounding box center [620, 73] width 909 height 21
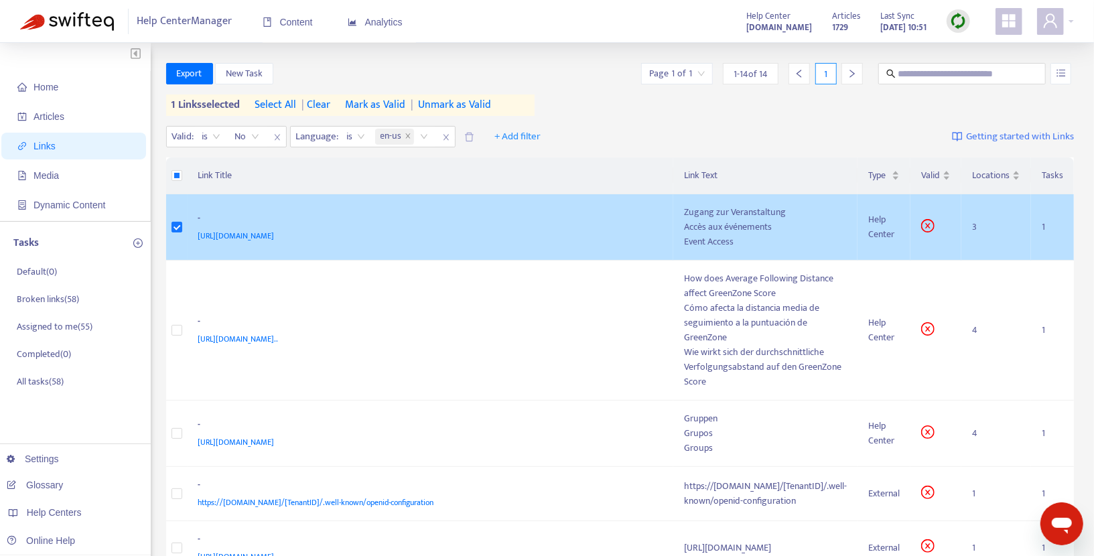
click at [606, 225] on div "-" at bounding box center [428, 219] width 460 height 17
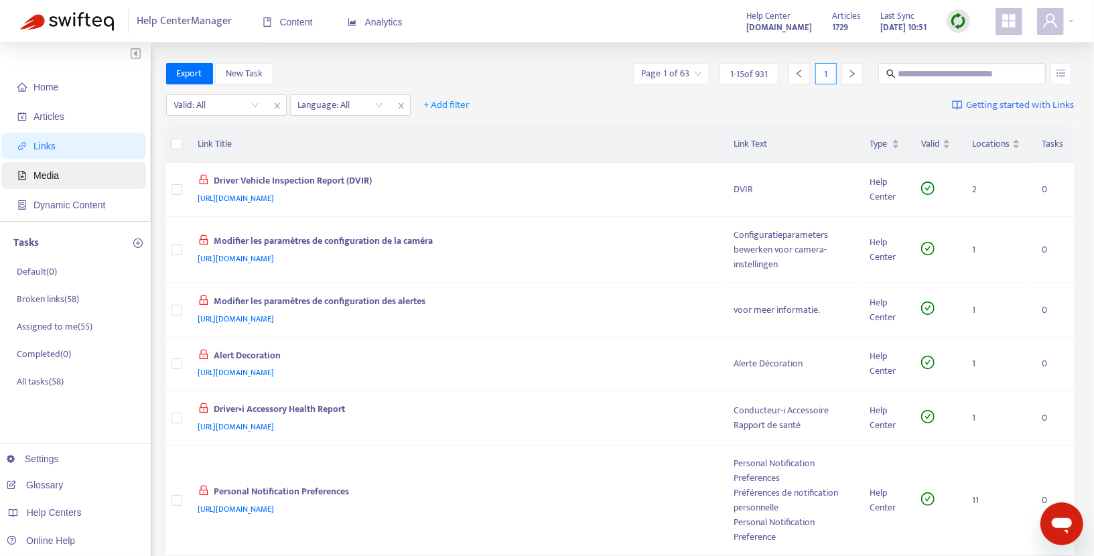
click at [62, 178] on span "Media" at bounding box center [76, 175] width 118 height 27
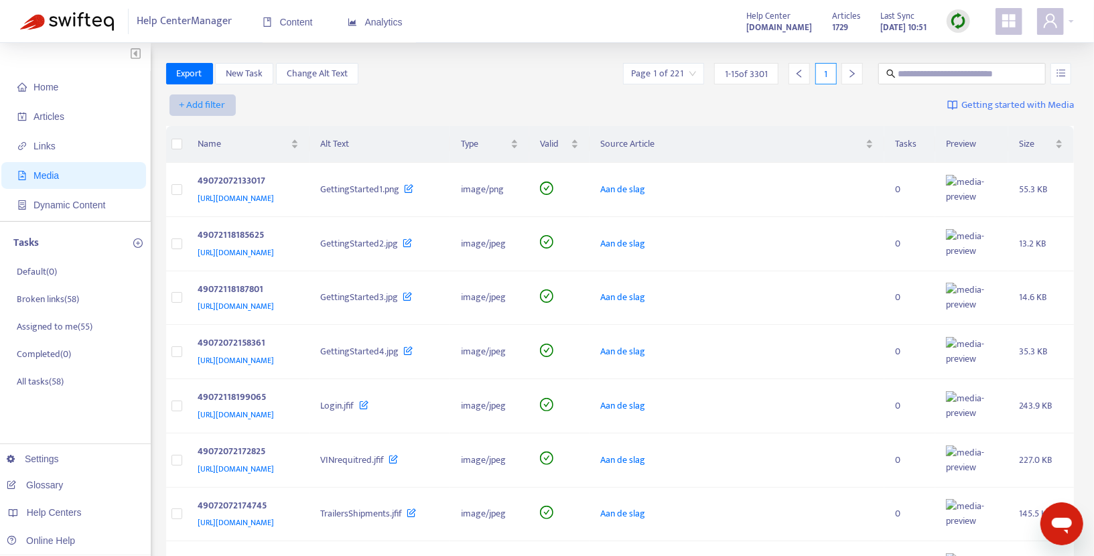
click at [223, 103] on span "+ Add filter" at bounding box center [203, 105] width 46 height 16
click at [202, 191] on span "Valid" at bounding box center [203, 196] width 46 height 15
click at [247, 104] on input "search" at bounding box center [216, 105] width 85 height 20
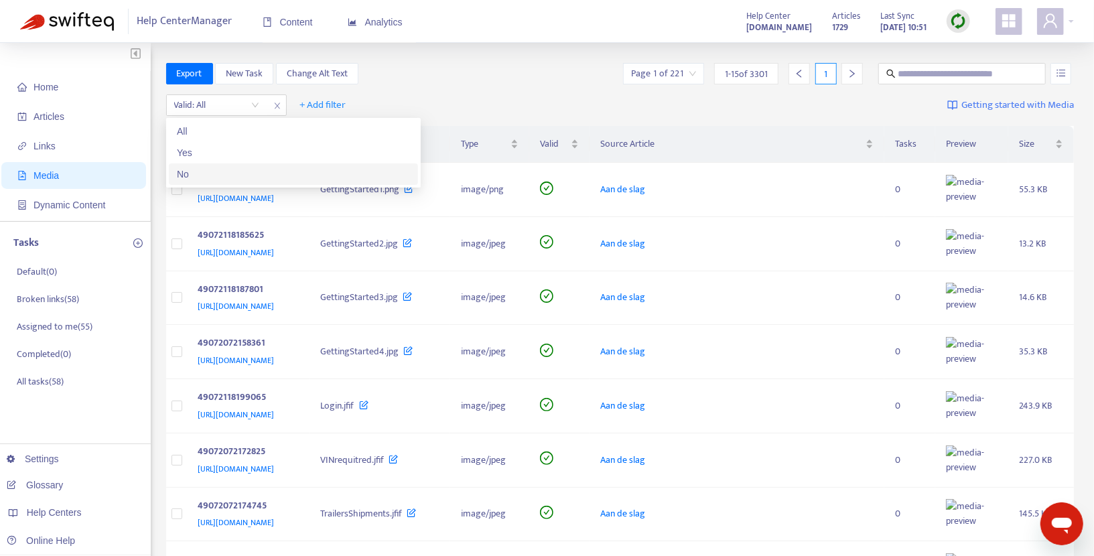
click at [212, 174] on div "No" at bounding box center [293, 174] width 233 height 15
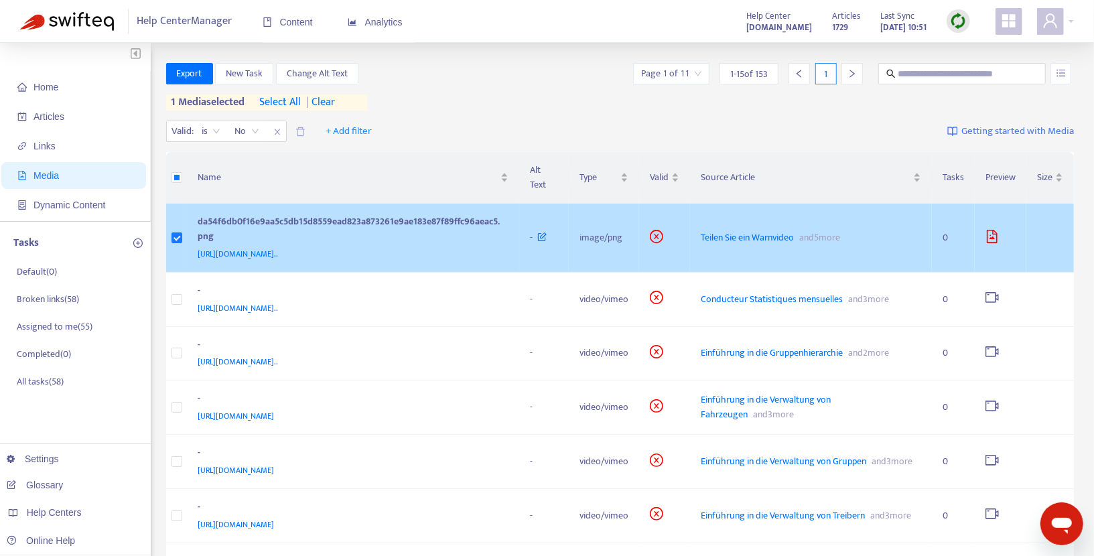
click at [624, 246] on td "image/png" at bounding box center [604, 238] width 70 height 69
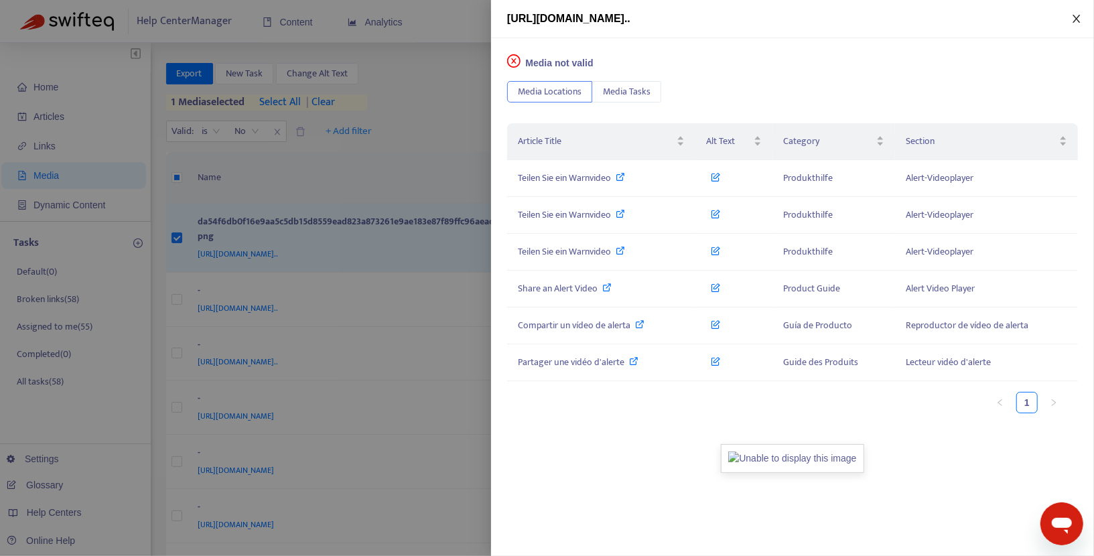
click at [1073, 20] on icon "close" at bounding box center [1077, 18] width 11 height 11
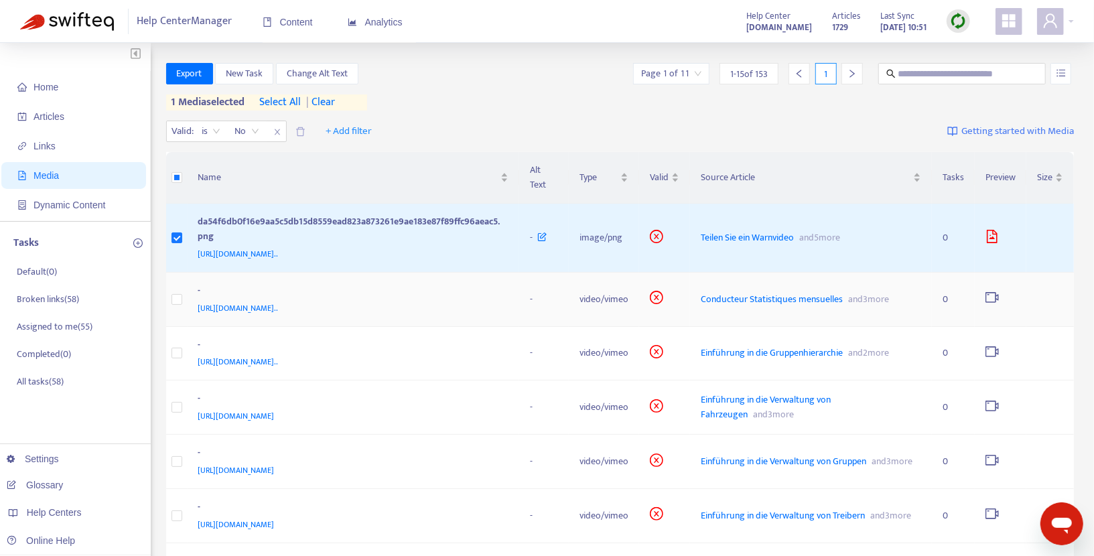
click at [179, 314] on td at bounding box center [176, 300] width 21 height 54
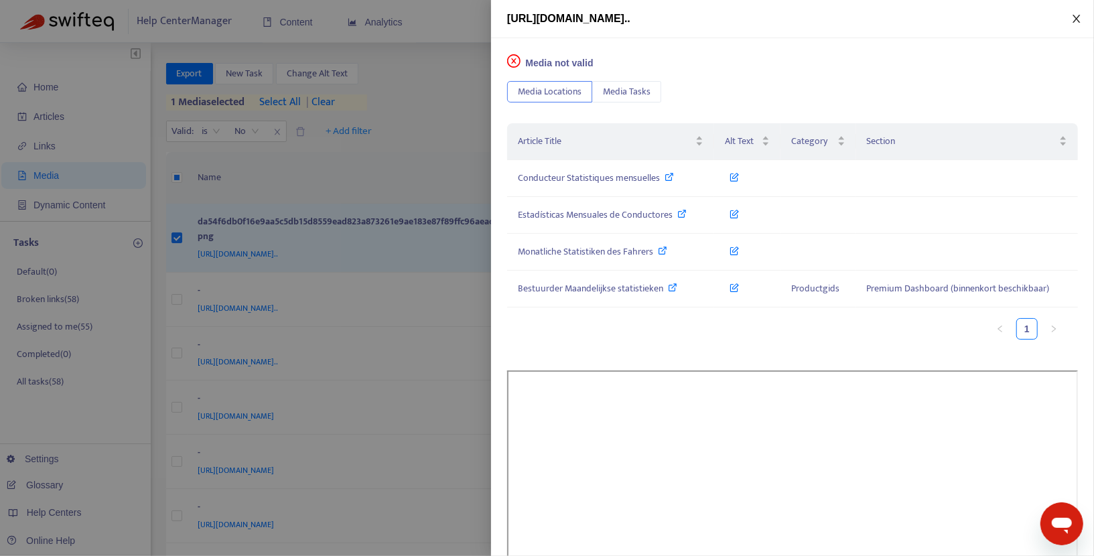
click at [1074, 15] on icon "close" at bounding box center [1076, 19] width 7 height 8
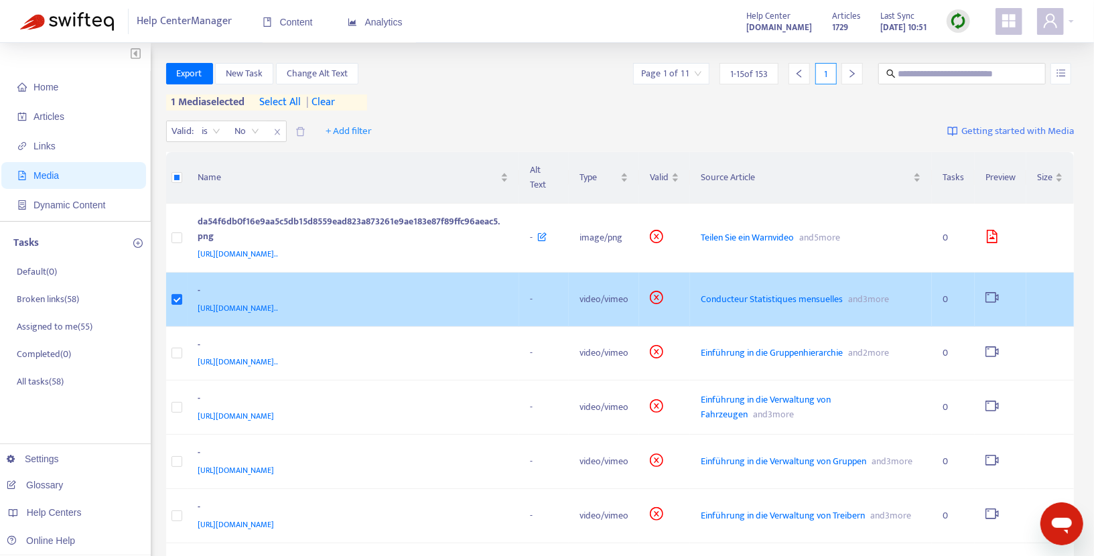
click at [591, 305] on td "video/vimeo" at bounding box center [604, 300] width 70 height 54
